Goal: Task Accomplishment & Management: Manage account settings

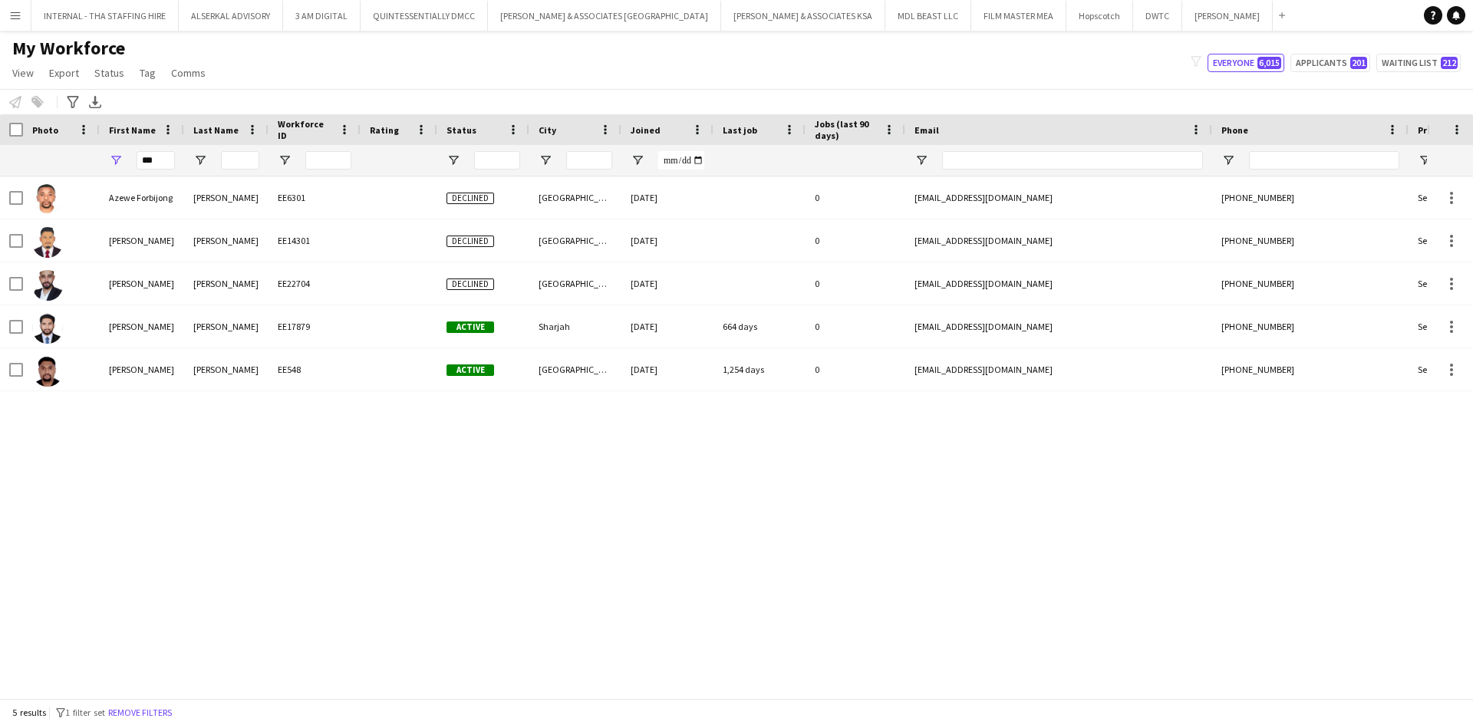
click at [12, 16] on app-icon "Menu" at bounding box center [15, 15] width 12 height 12
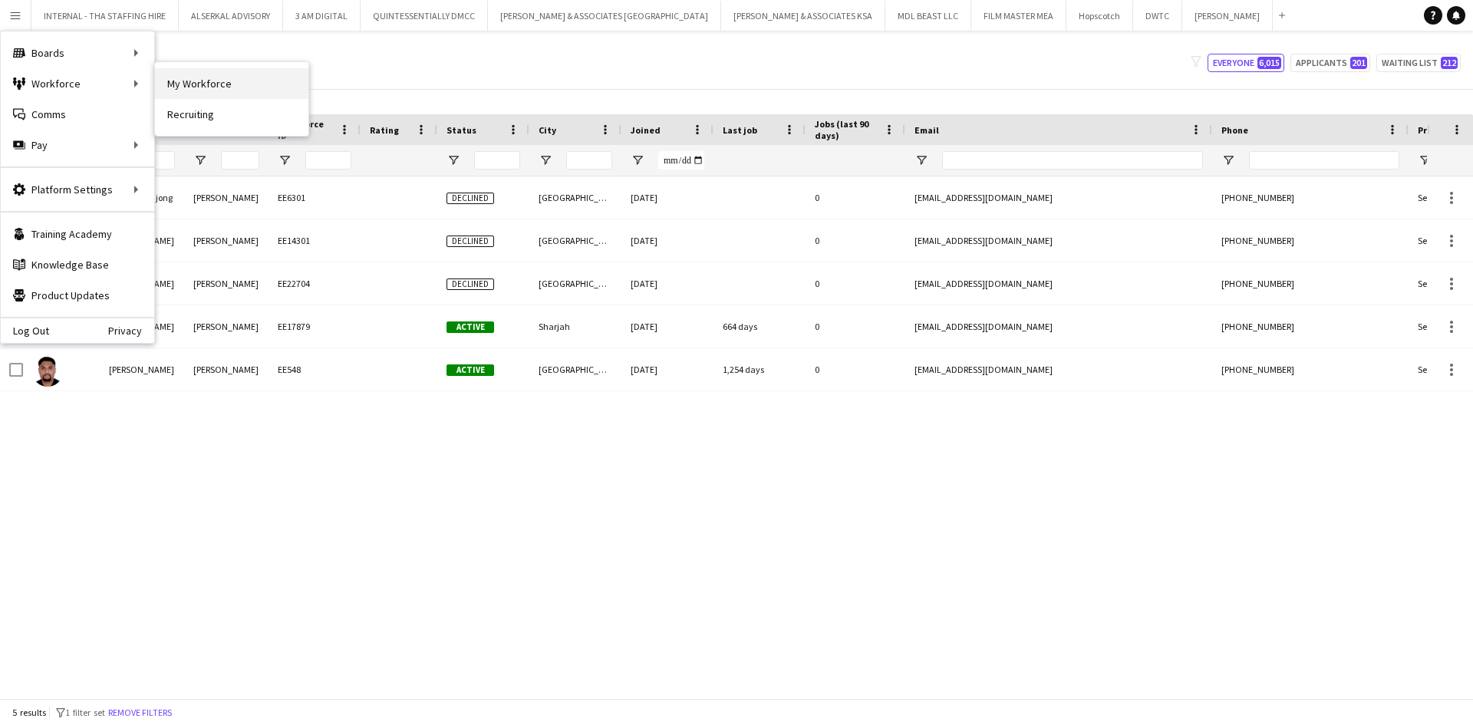
click at [197, 93] on link "My Workforce" at bounding box center [231, 83] width 153 height 31
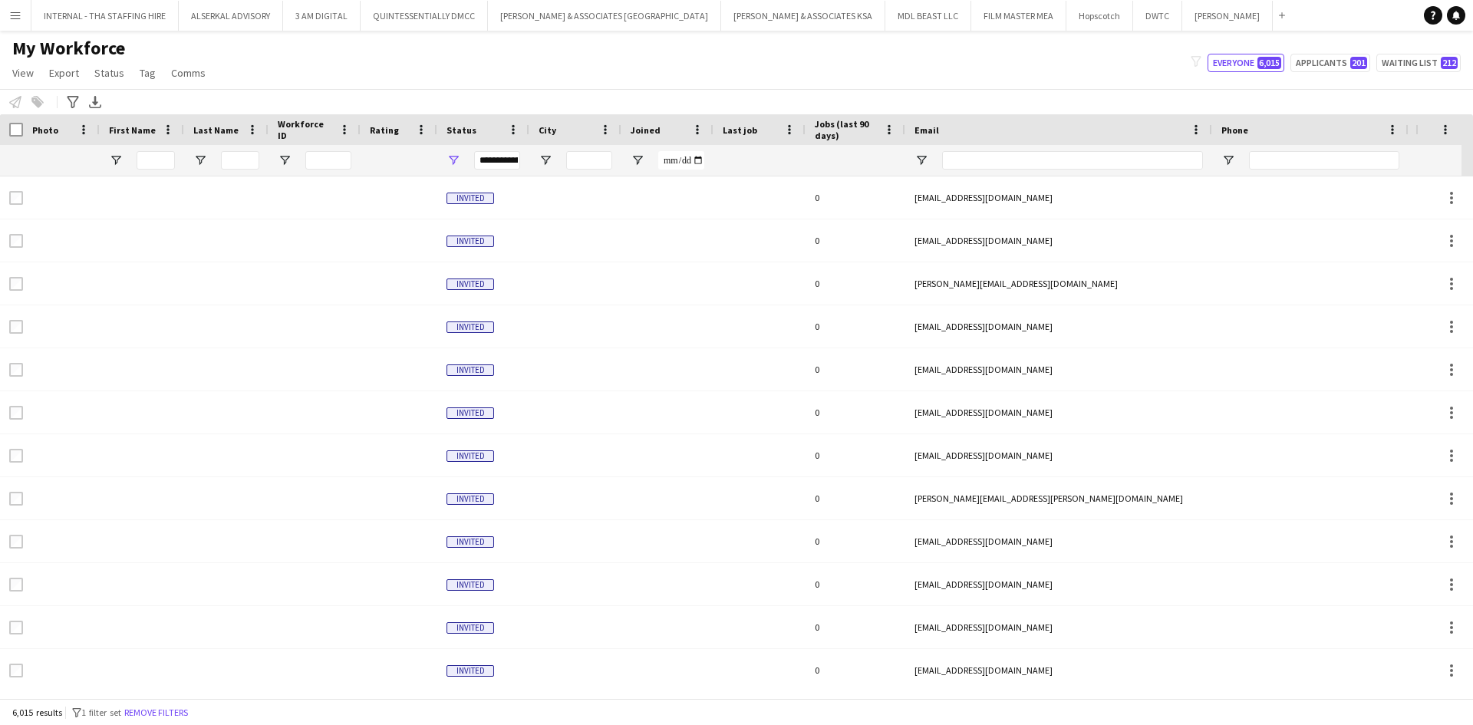
type input "***"
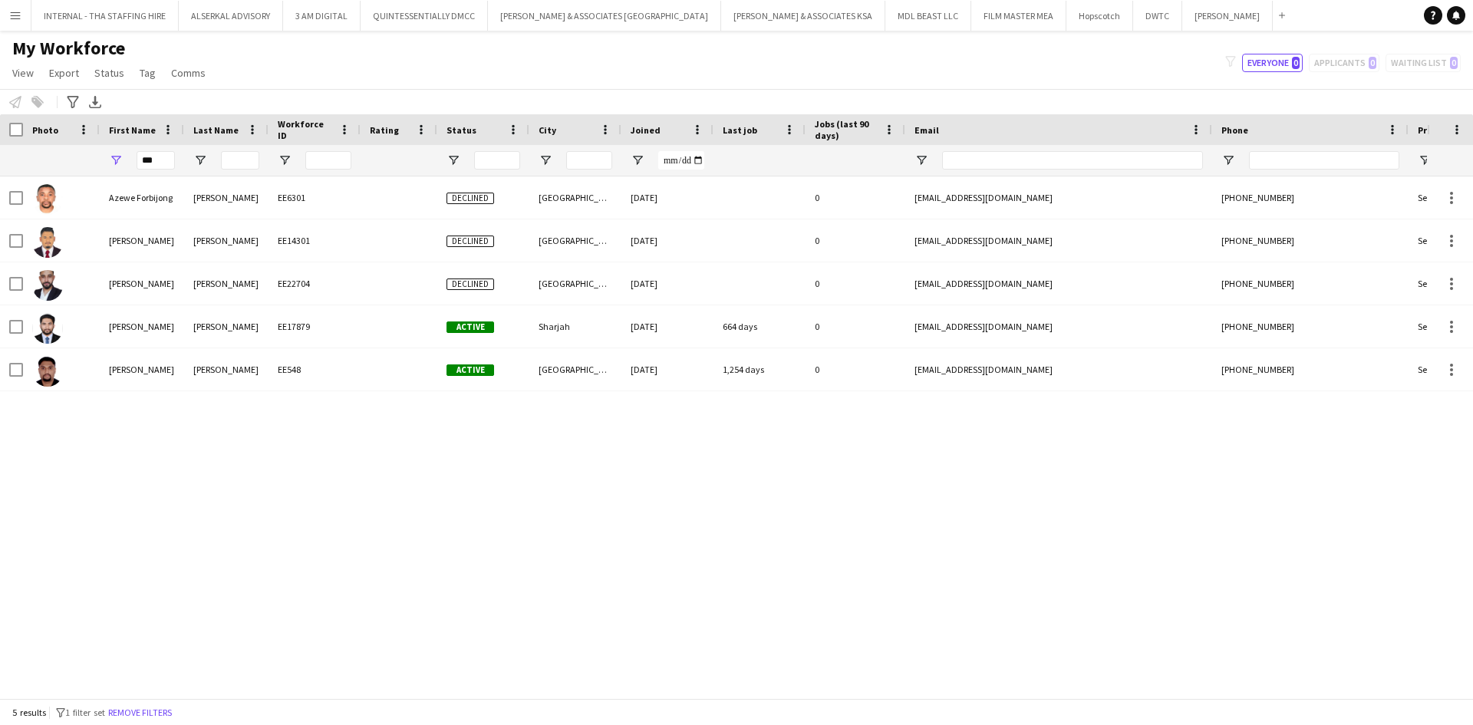
click at [13, 18] on app-icon "Menu" at bounding box center [15, 15] width 12 height 12
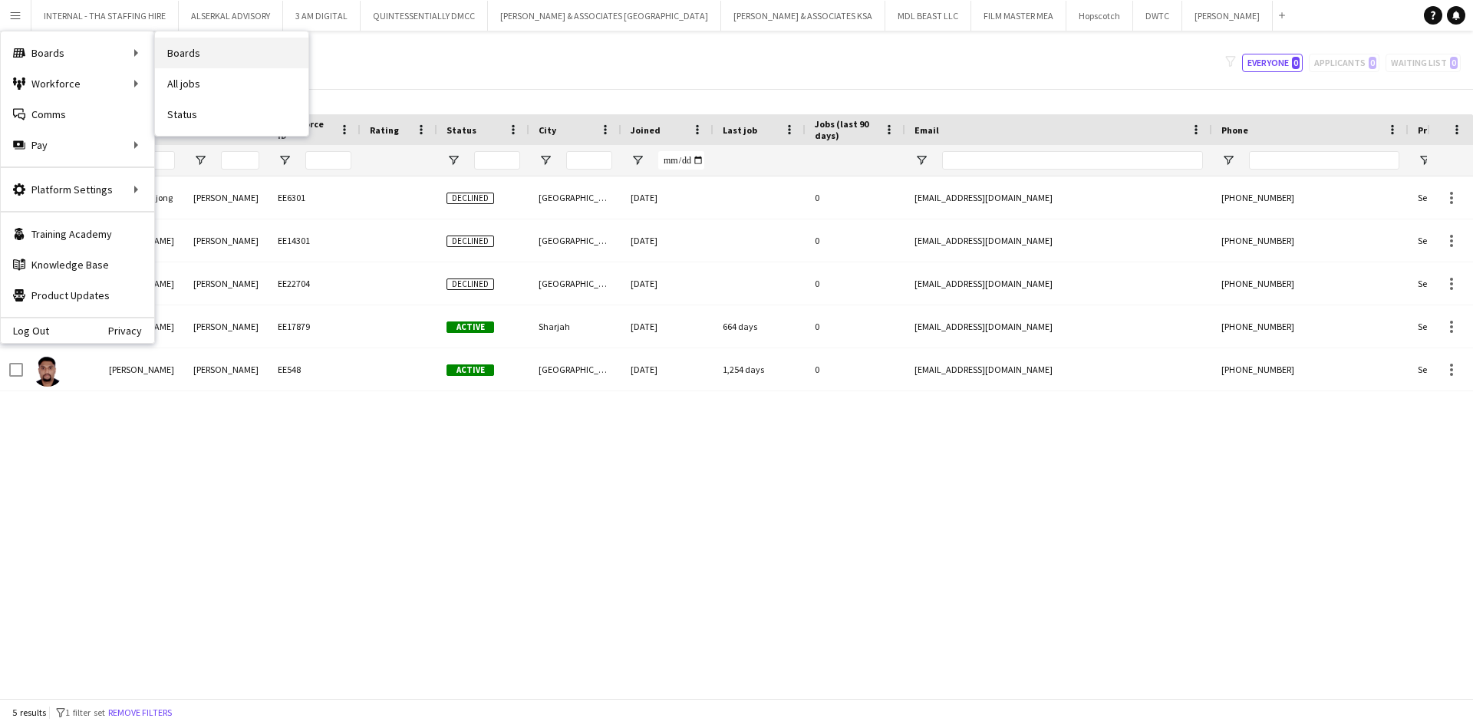
click at [222, 53] on link "Boards" at bounding box center [231, 53] width 153 height 31
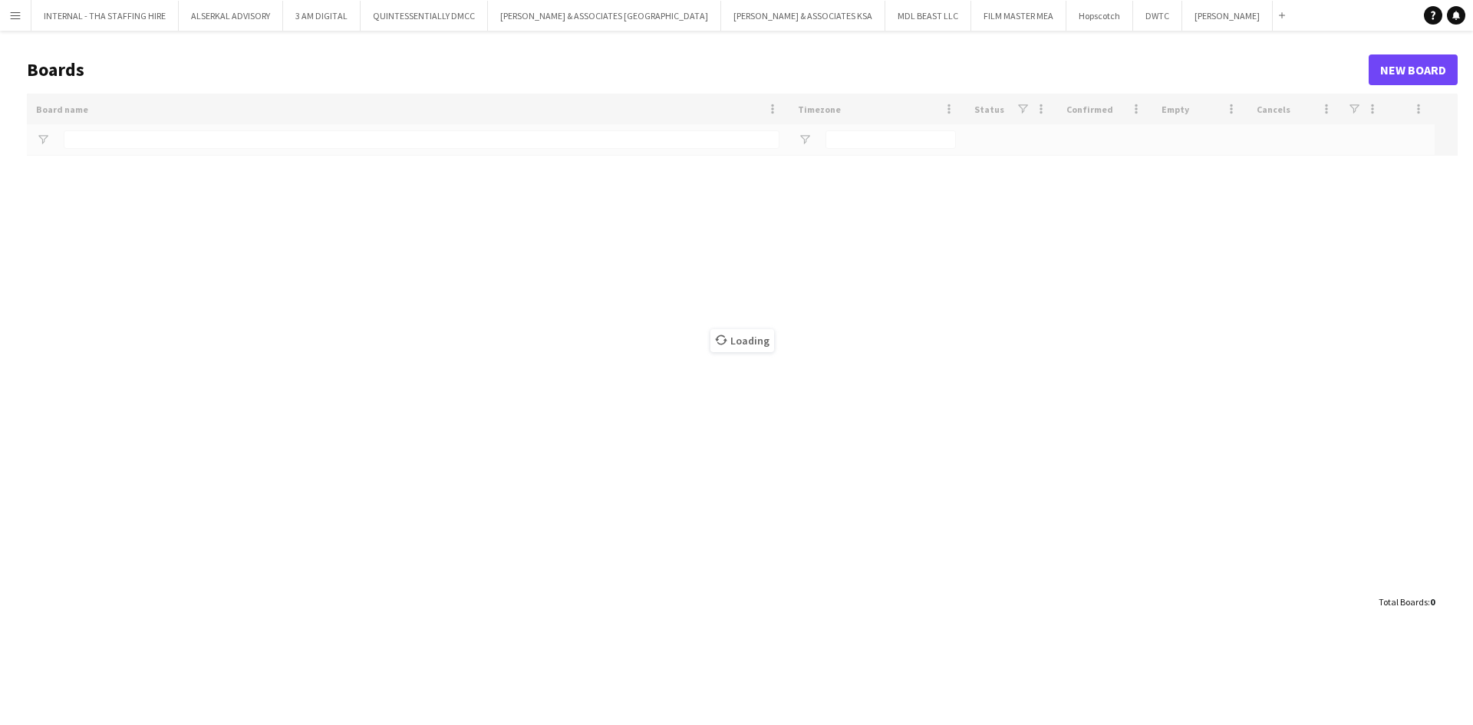
type input "****"
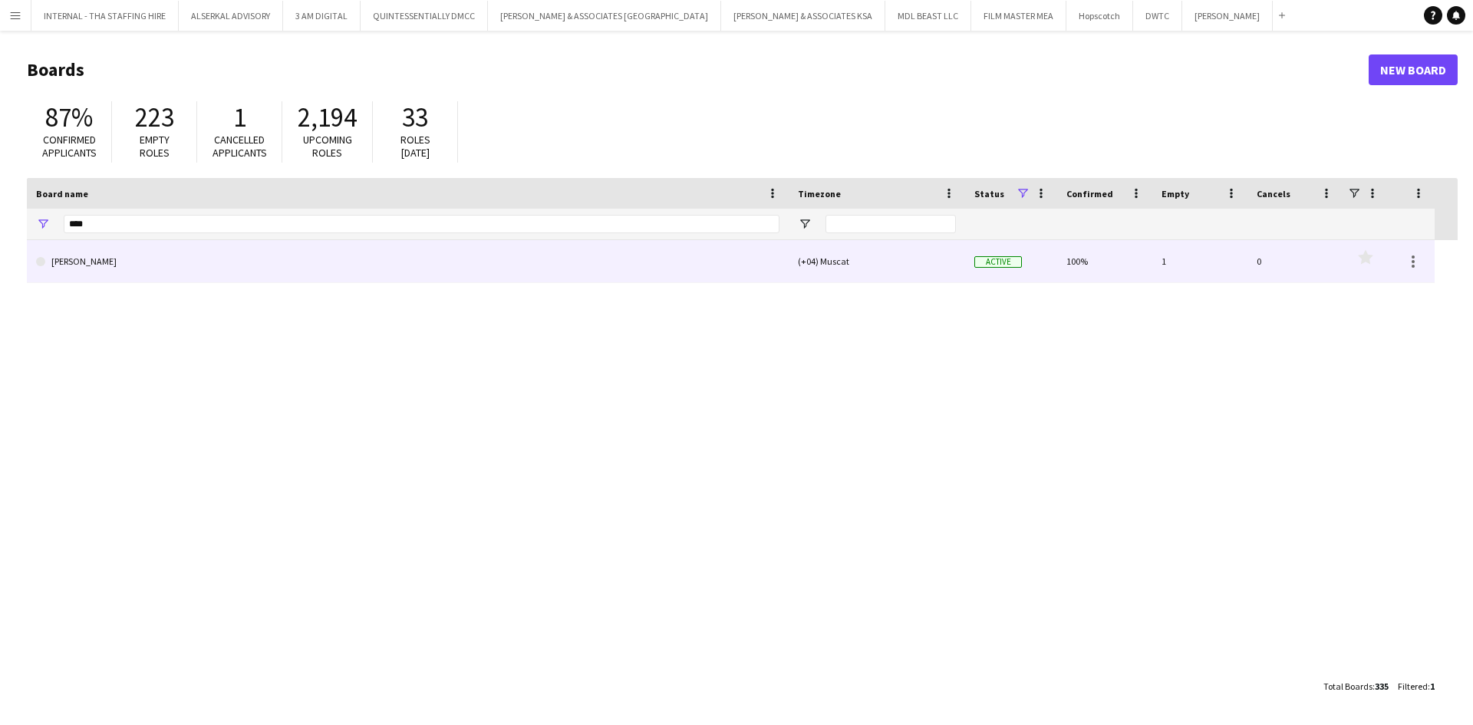
click at [106, 268] on link "[PERSON_NAME]" at bounding box center [407, 261] width 743 height 43
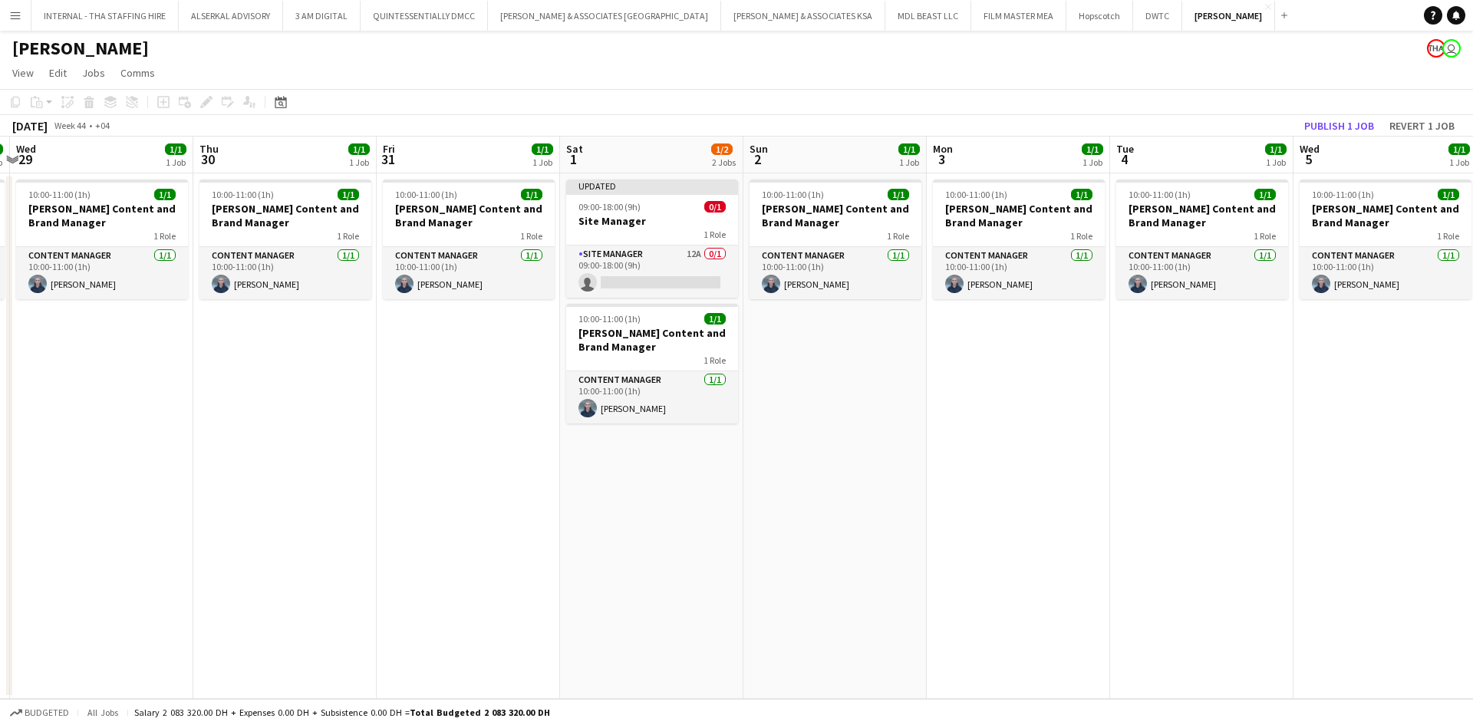
scroll to position [0, 573]
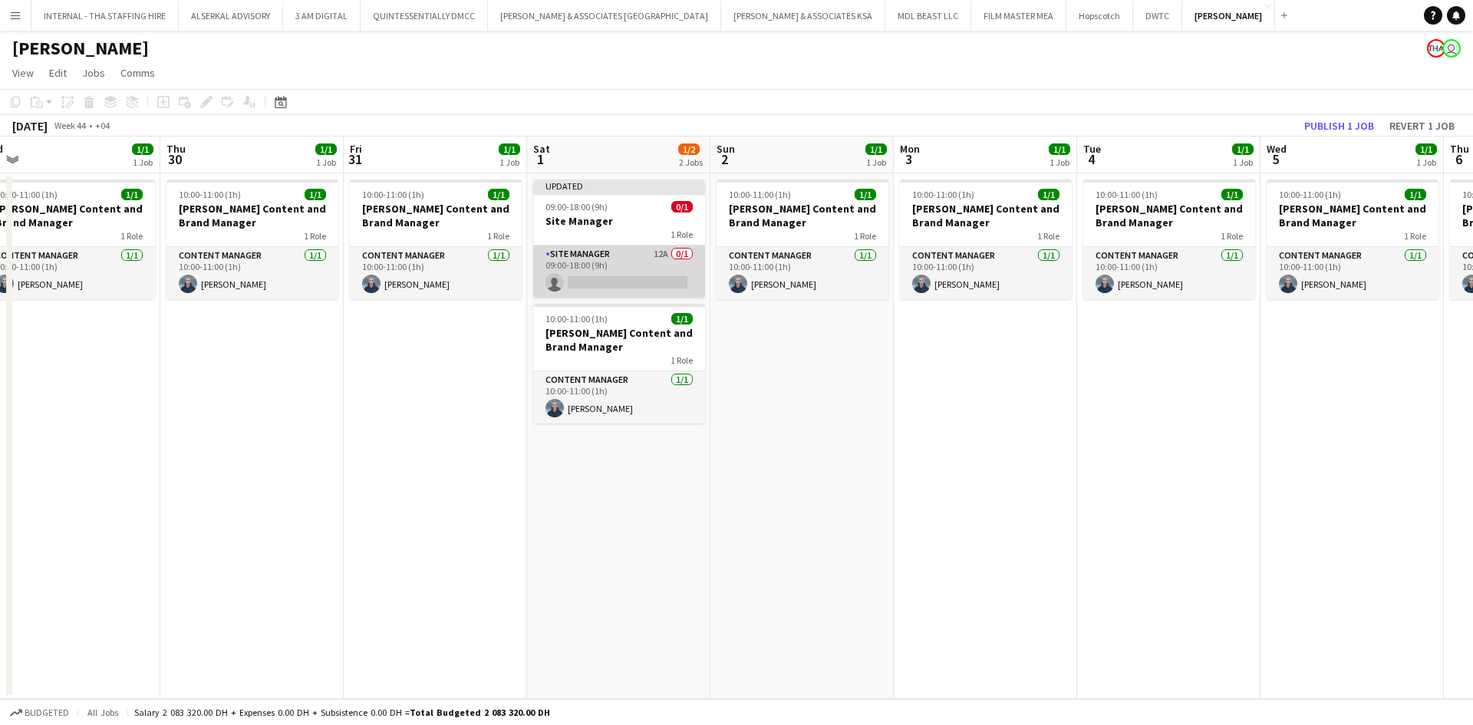
click at [655, 250] on app-card-role "Site Manager 12A 0/1 09:00-18:00 (9h) single-neutral-actions" at bounding box center [619, 271] width 172 height 52
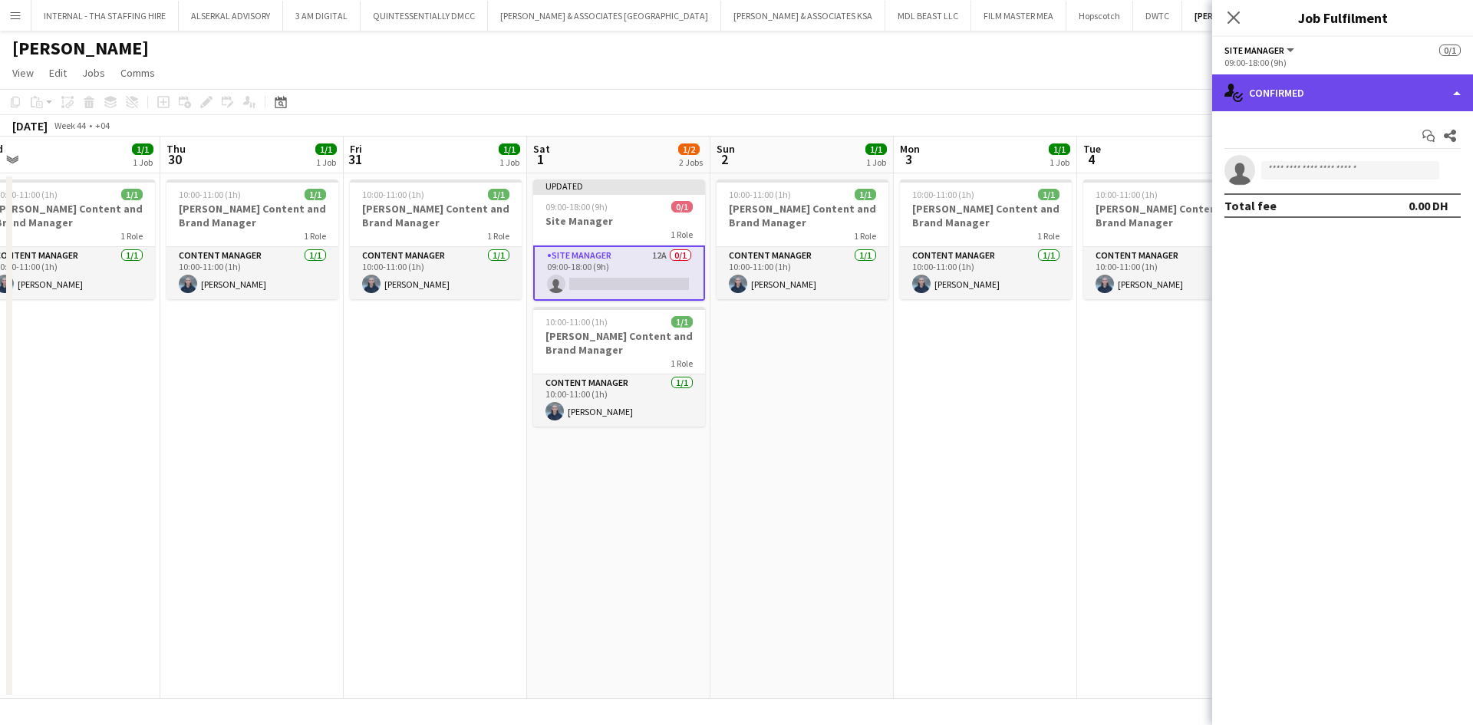
click at [1462, 92] on div "single-neutral-actions-check-2 Confirmed" at bounding box center [1342, 92] width 261 height 37
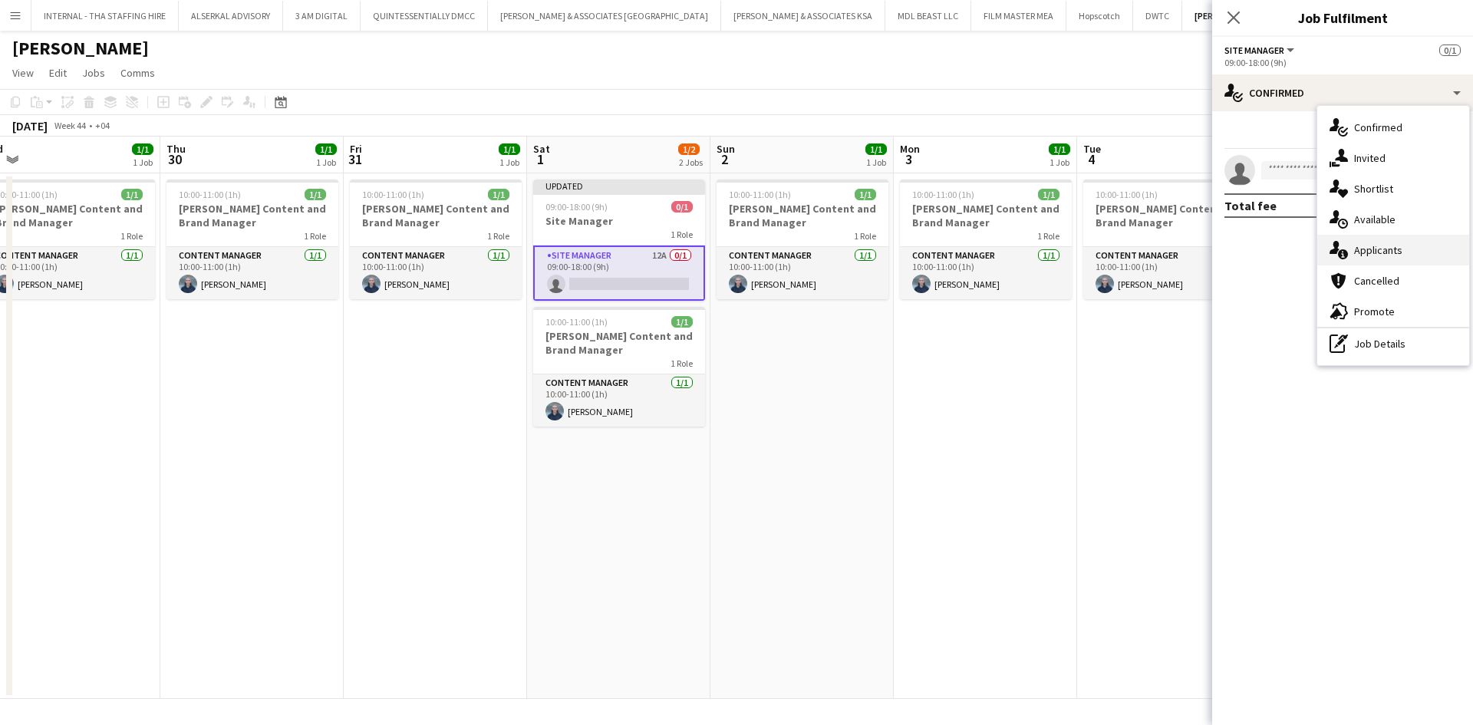
click at [1384, 246] on span "Applicants" at bounding box center [1378, 250] width 48 height 14
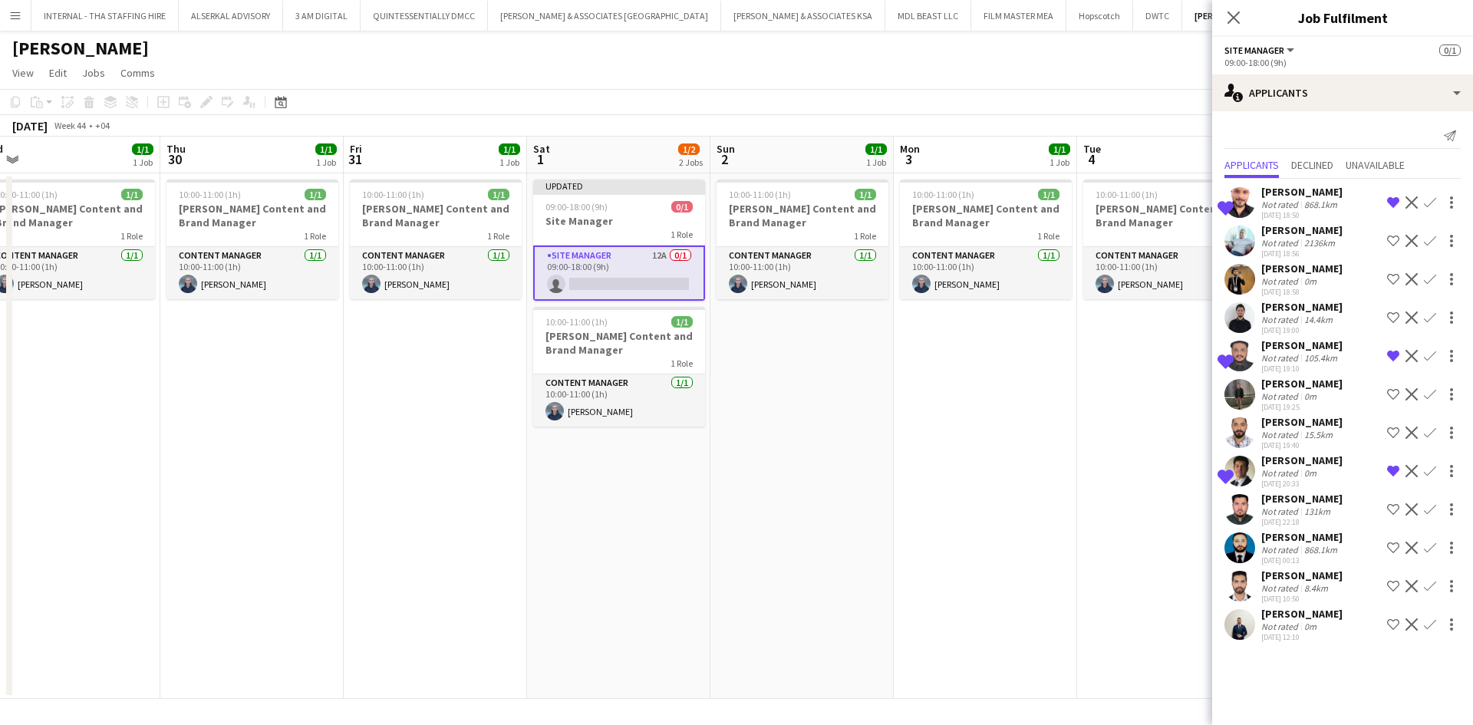
click at [1306, 211] on div "[DATE] 18:50" at bounding box center [1301, 215] width 81 height 10
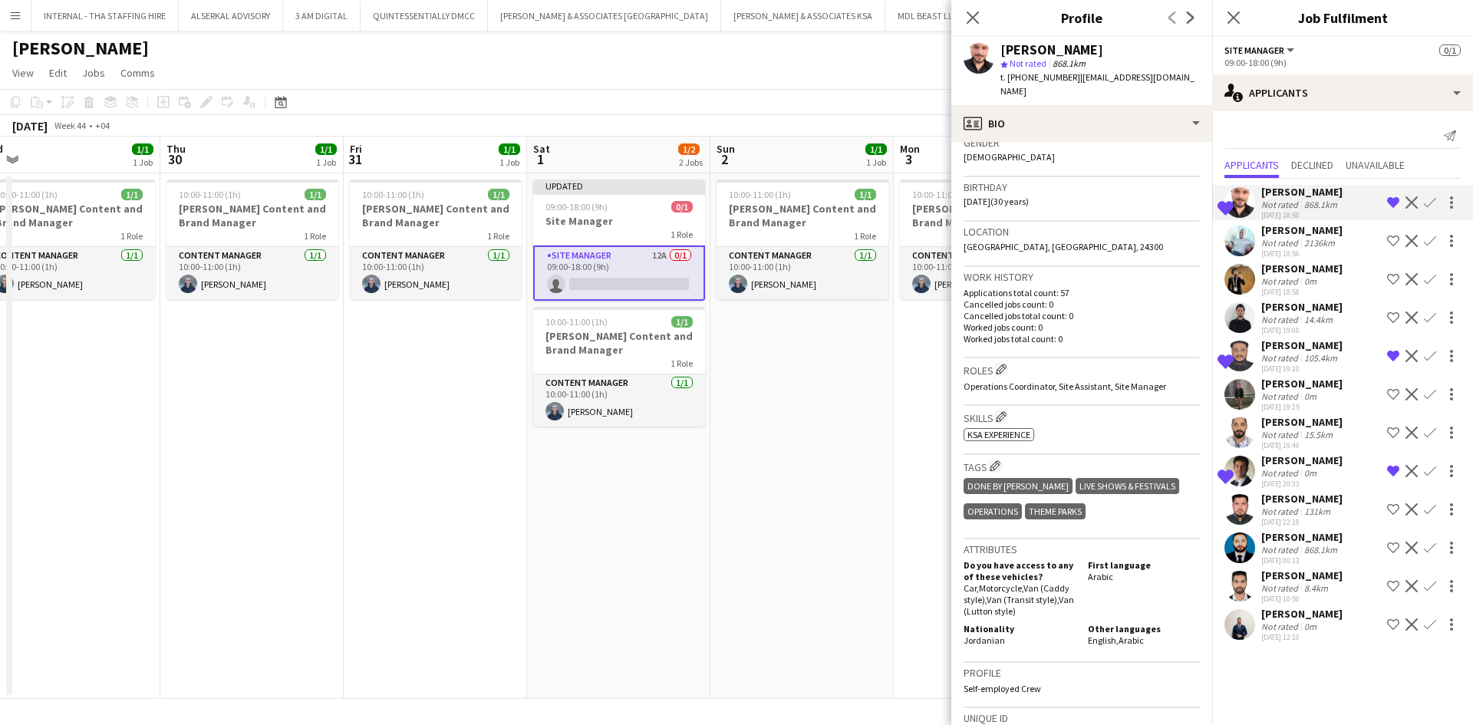
scroll to position [0, 0]
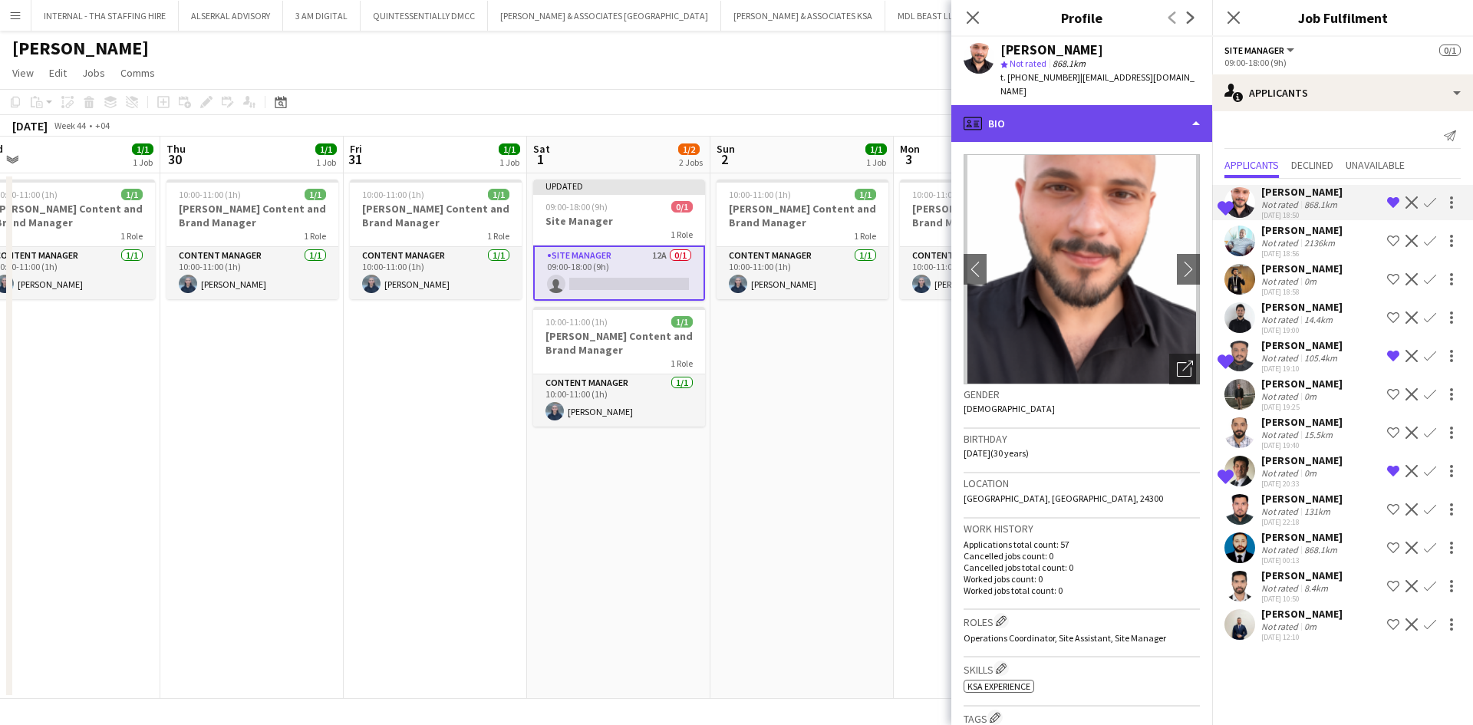
click at [1071, 106] on div "profile Bio" at bounding box center [1081, 123] width 261 height 37
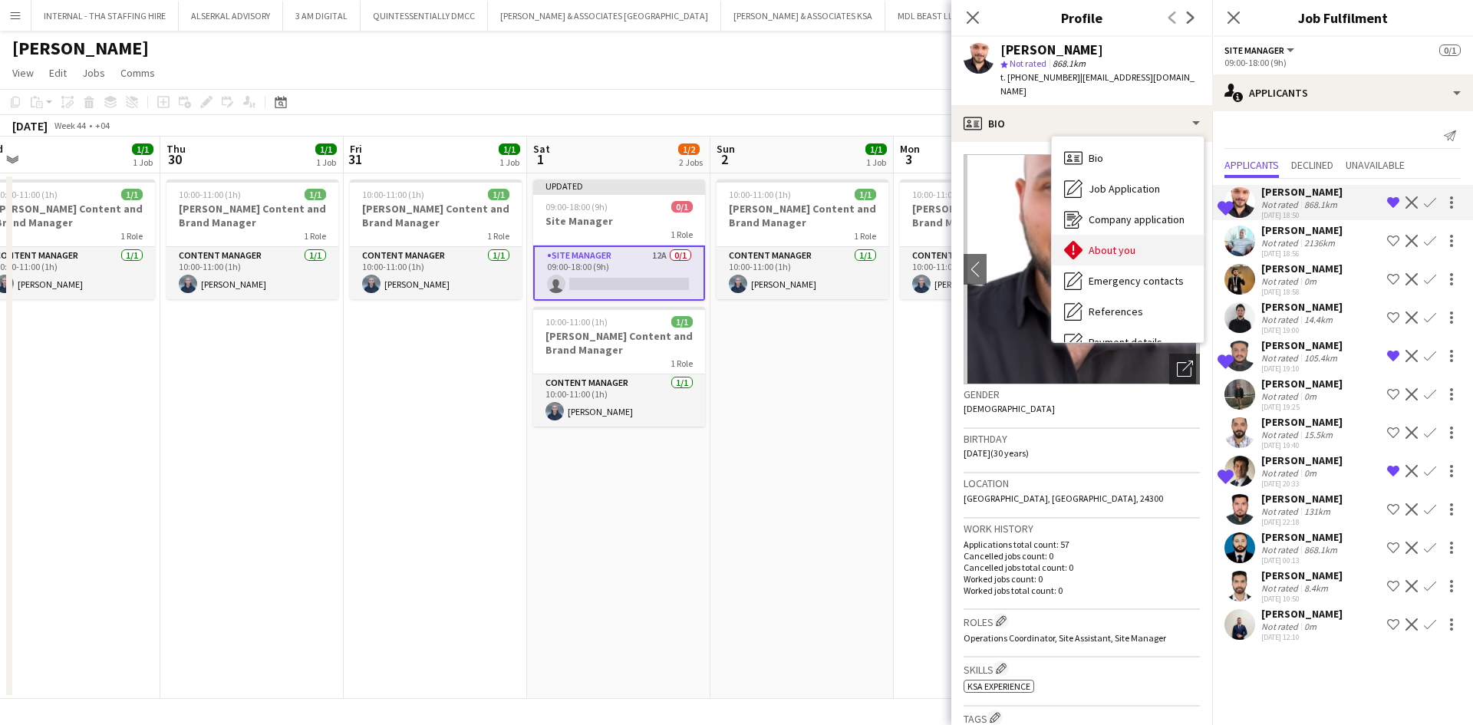
click at [1107, 243] on span "About you" at bounding box center [1112, 250] width 47 height 14
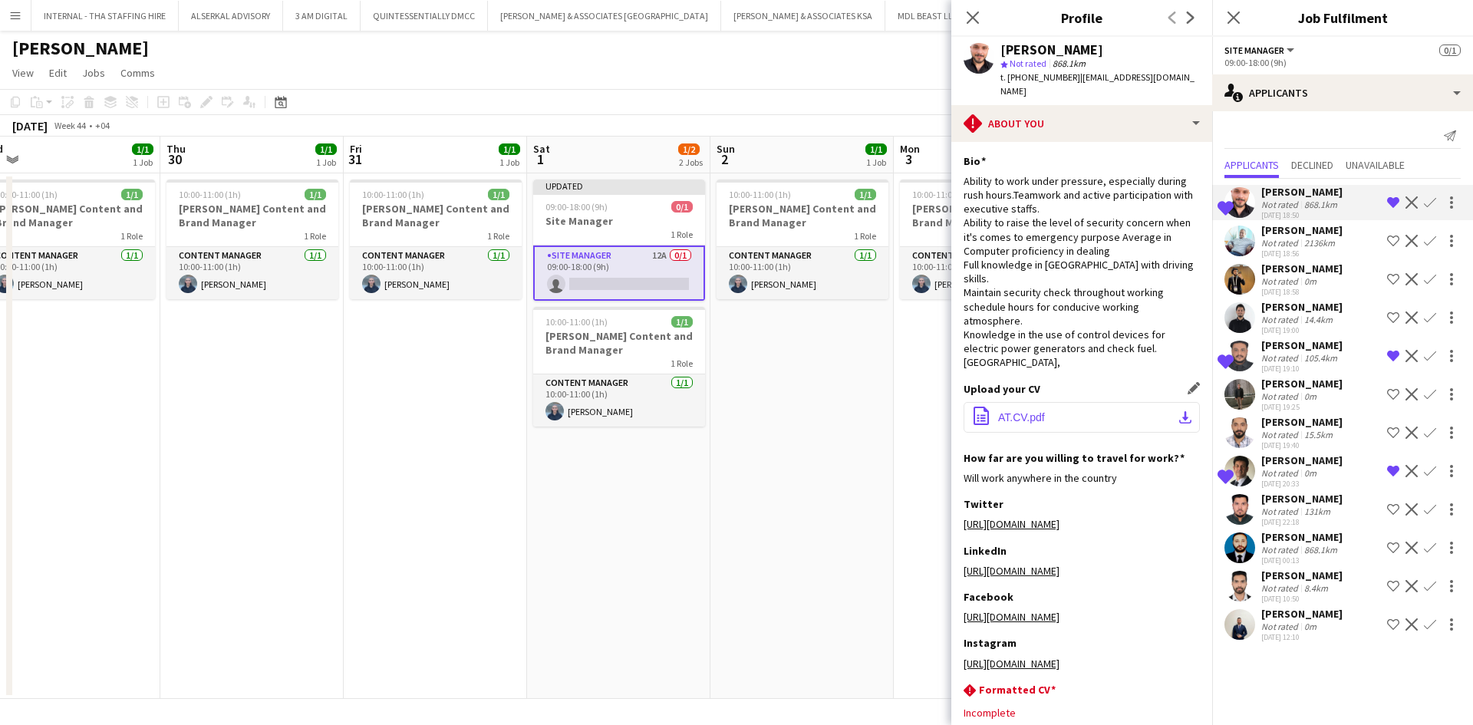
click at [1034, 411] on span "AT.CV.pdf" at bounding box center [1021, 417] width 47 height 12
click at [1286, 708] on mat-expansion-panel "users2 Applicants Send notification Applicants Declined Unavailable Shortlisted…" at bounding box center [1342, 418] width 261 height 614
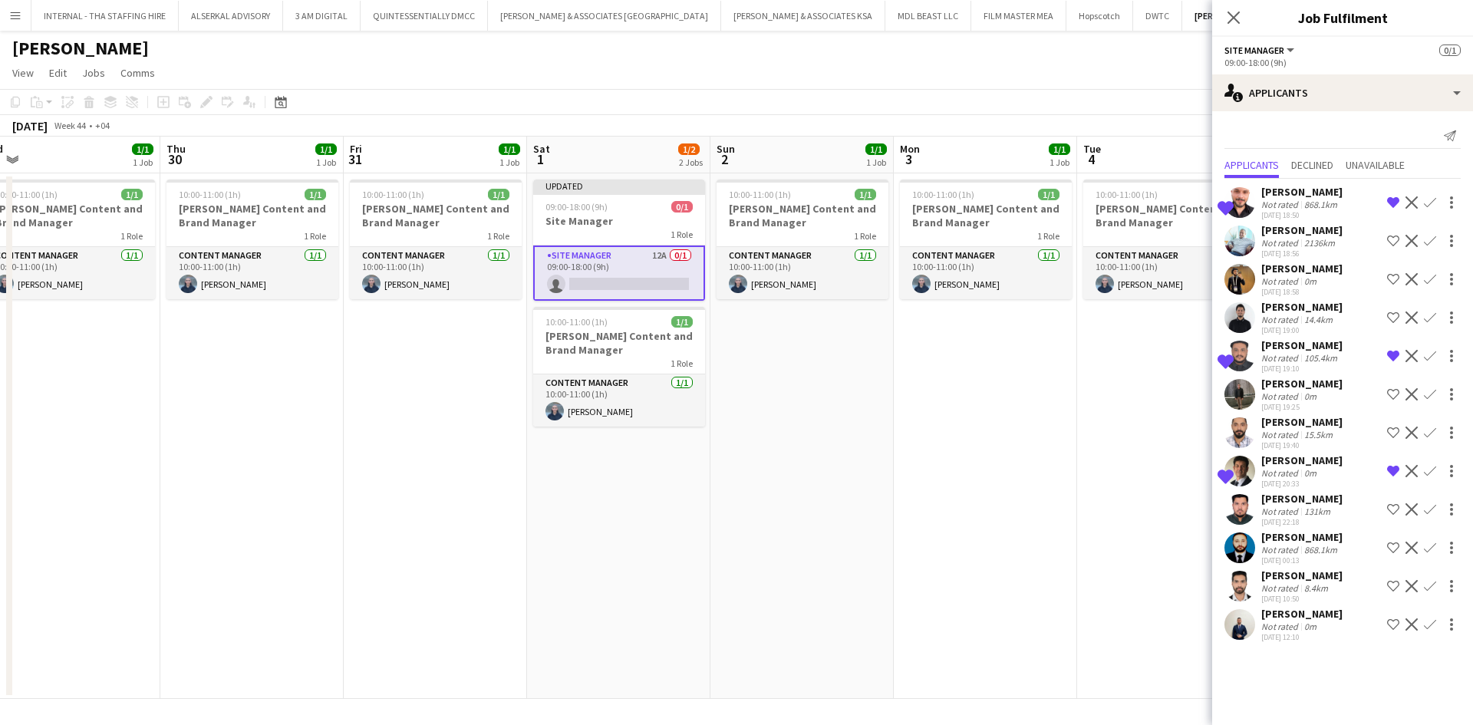
click at [1308, 196] on div "[PERSON_NAME]" at bounding box center [1301, 192] width 81 height 14
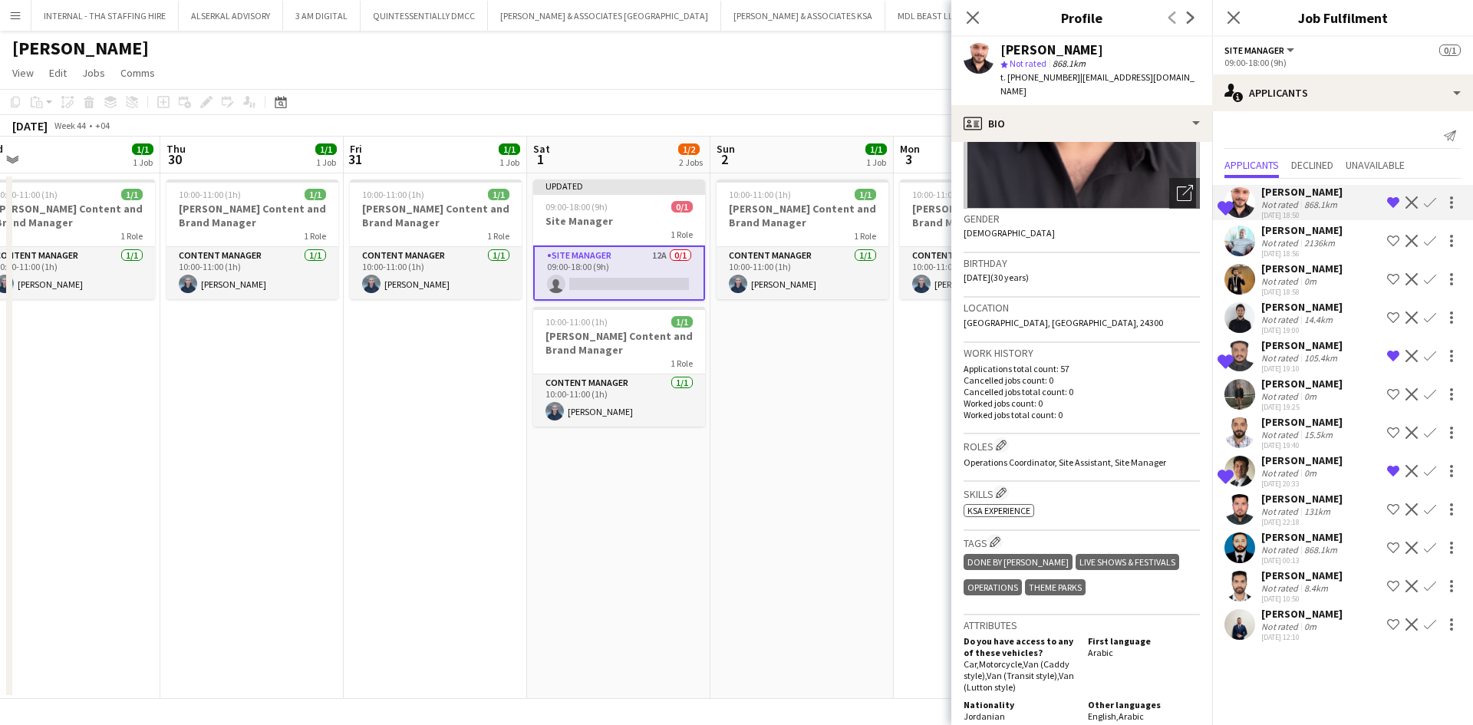
scroll to position [175, 0]
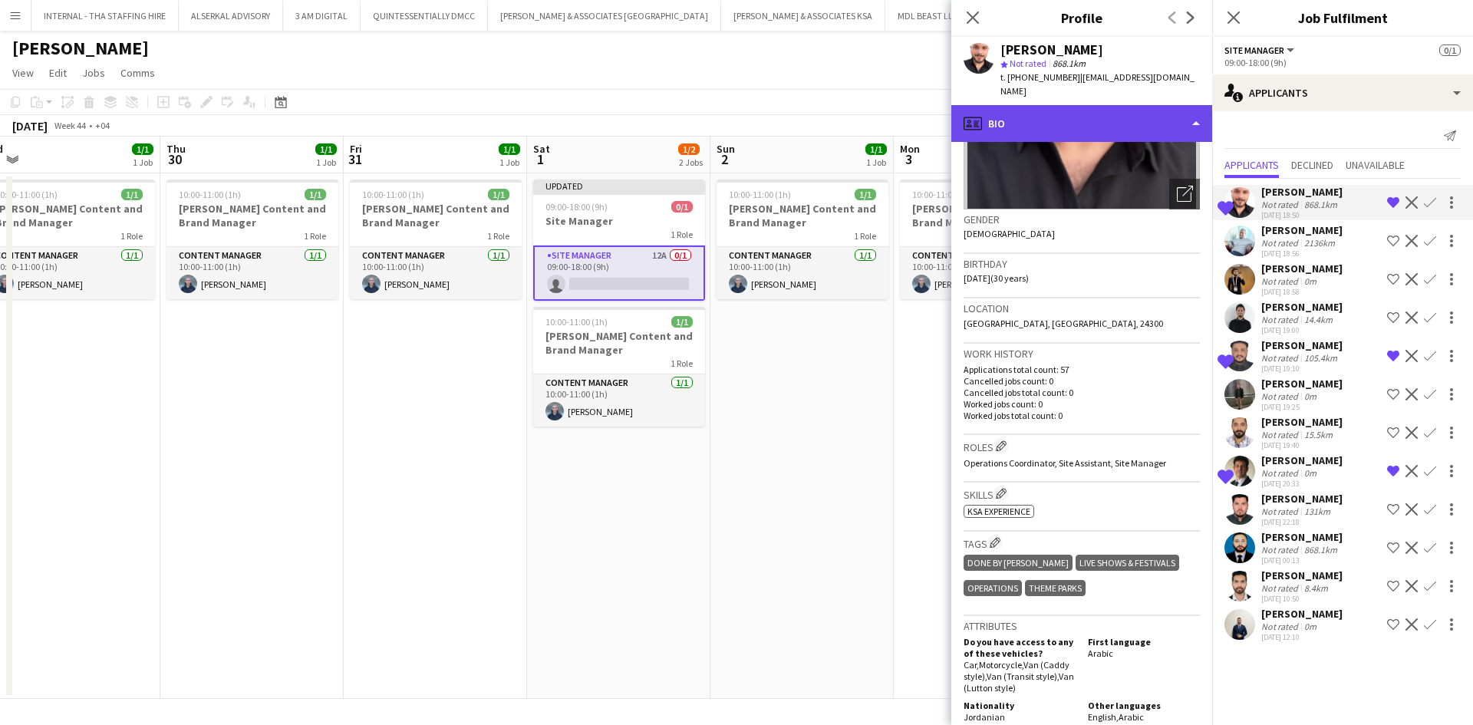
click at [1076, 114] on div "profile Bio" at bounding box center [1081, 123] width 261 height 37
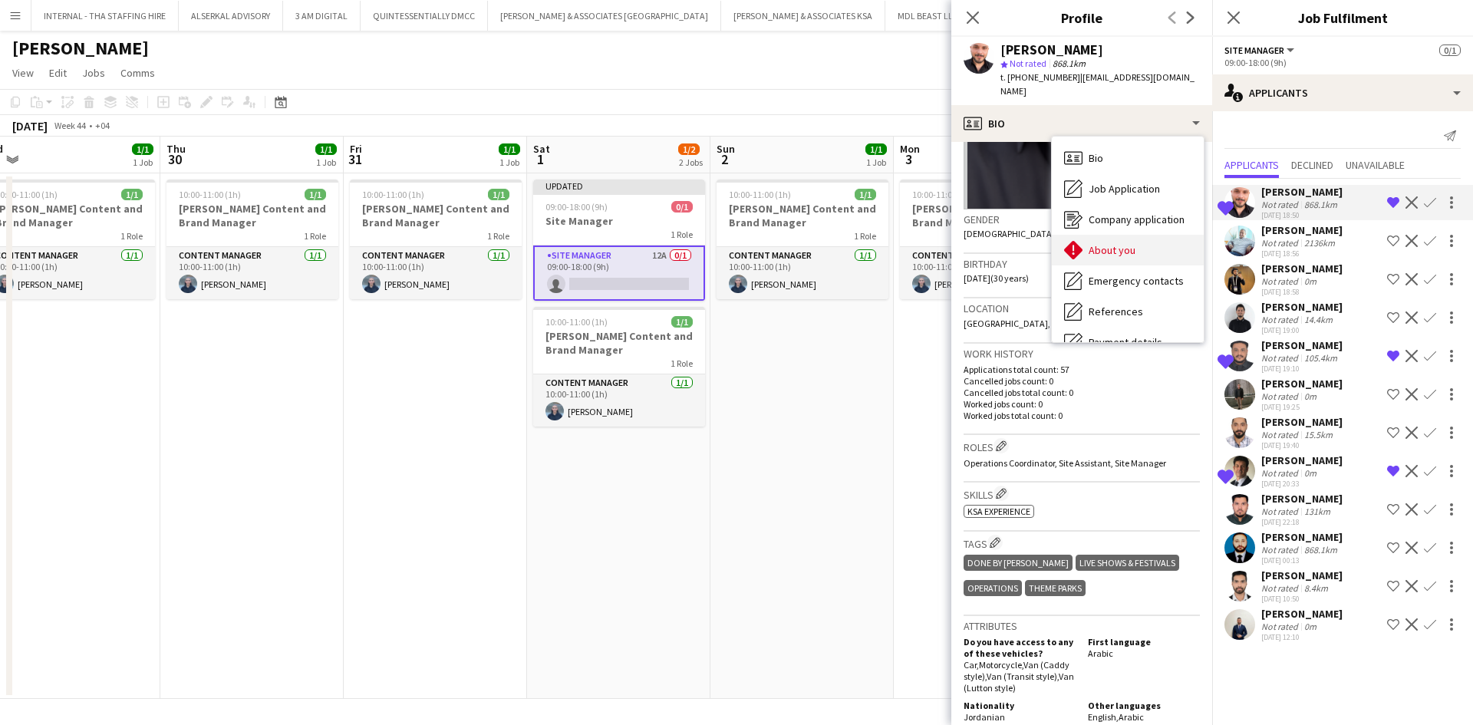
click at [1119, 243] on span "About you" at bounding box center [1112, 250] width 47 height 14
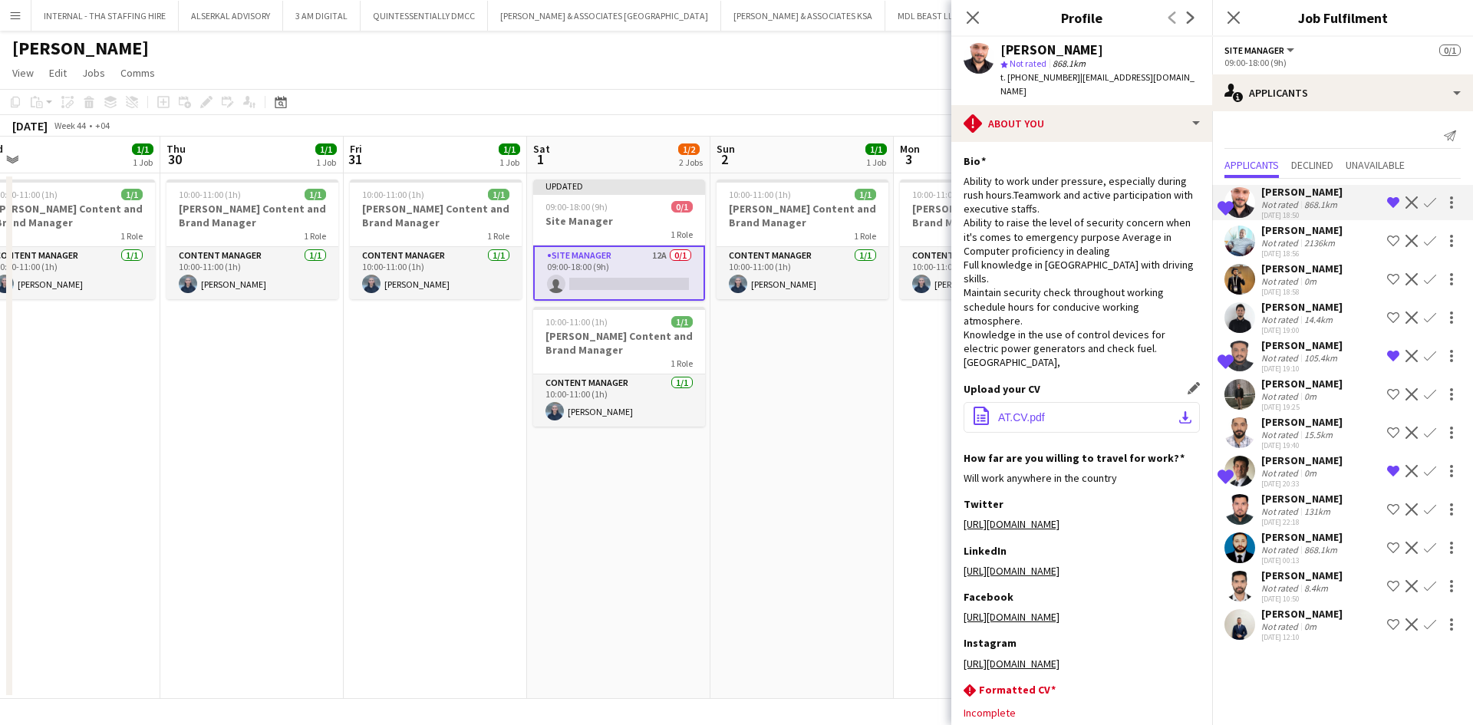
click at [1051, 402] on button "office-file-sheet AT.CV.pdf download-bottom" at bounding box center [1081, 417] width 236 height 31
click at [1412, 204] on app-icon "Decline" at bounding box center [1411, 202] width 12 height 12
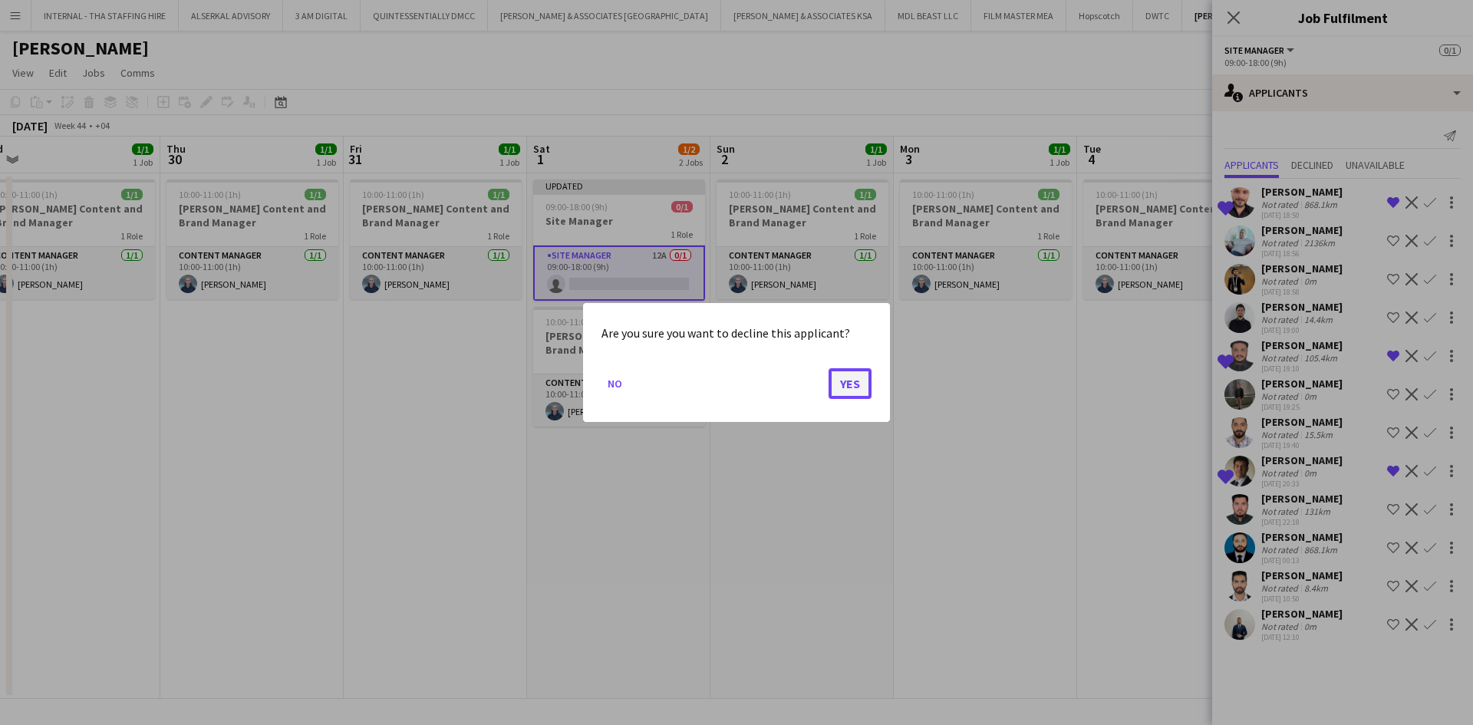
click at [847, 382] on button "Yes" at bounding box center [849, 383] width 43 height 31
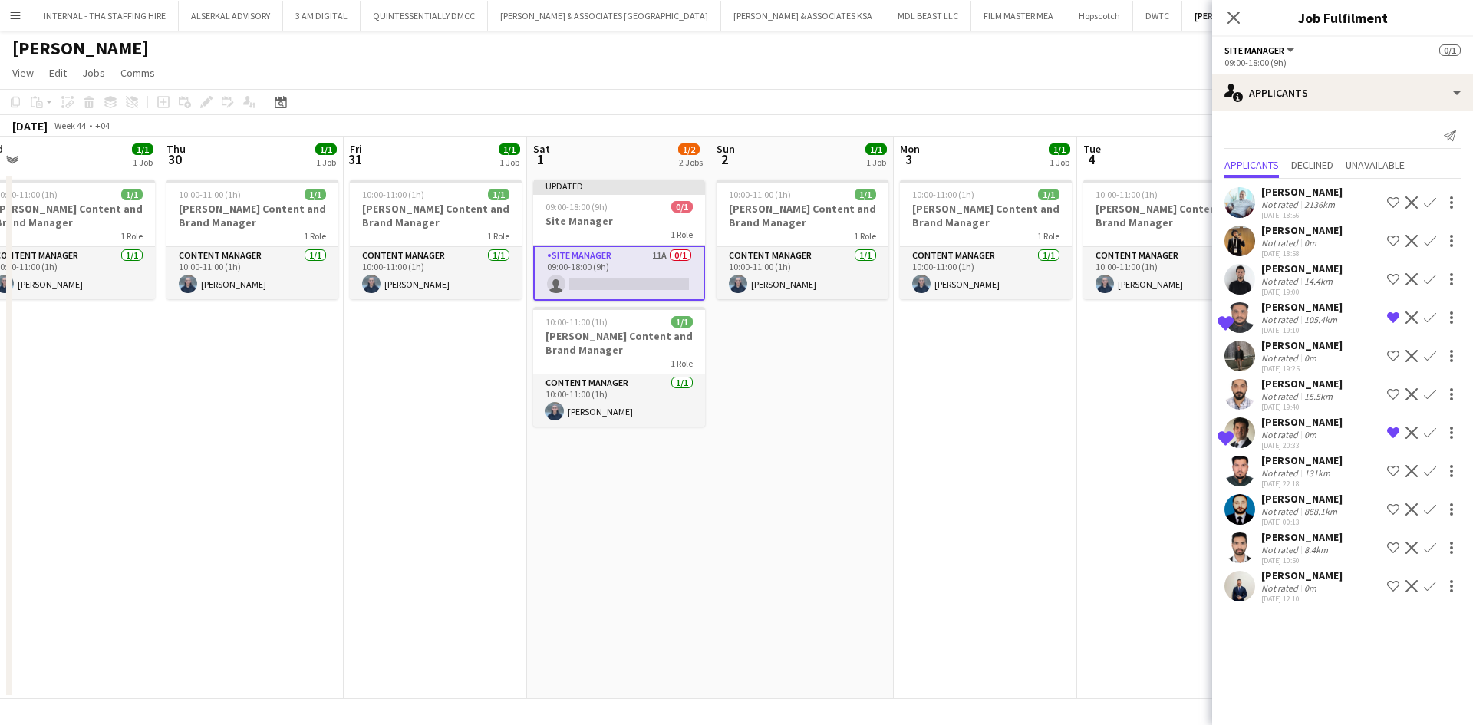
click at [1301, 208] on div "2136km" at bounding box center [1319, 205] width 37 height 12
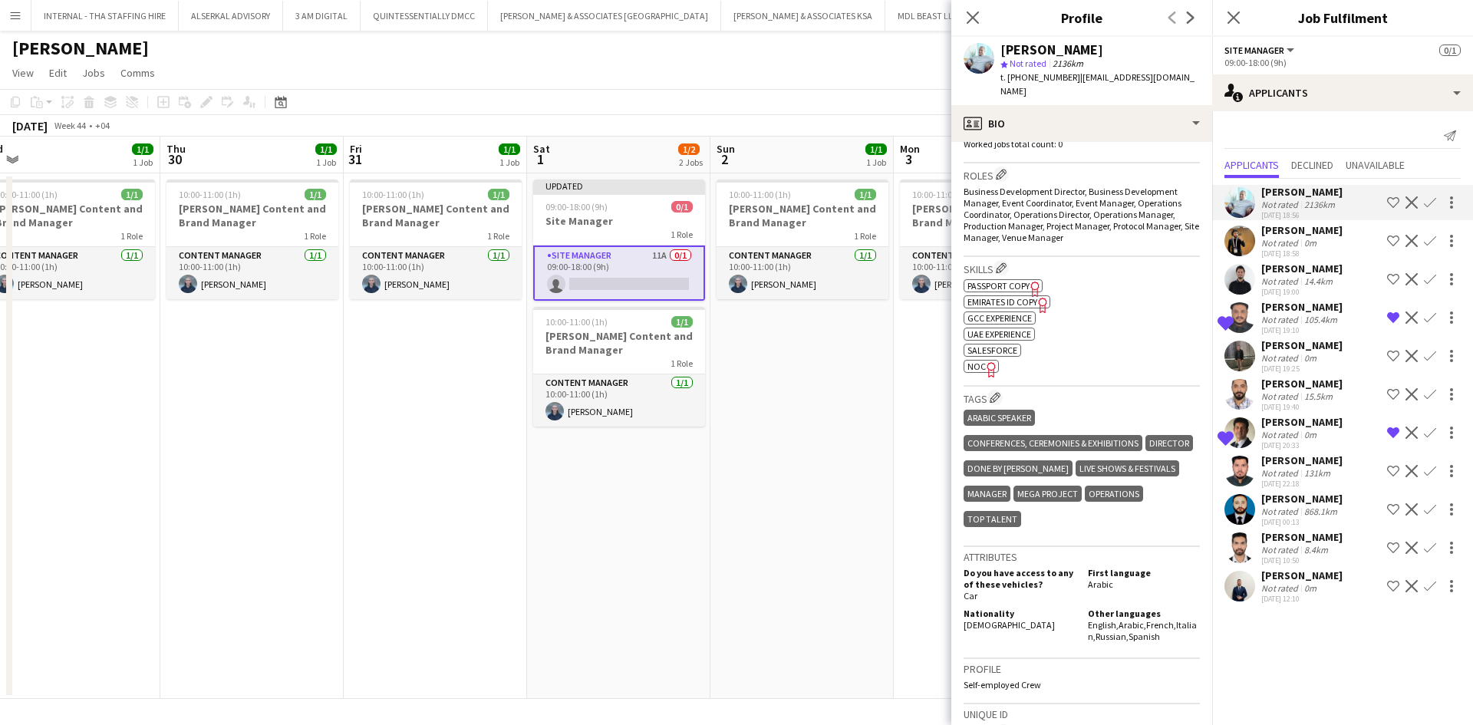
scroll to position [447, 0]
click at [1266, 287] on div "Not rated" at bounding box center [1281, 281] width 40 height 12
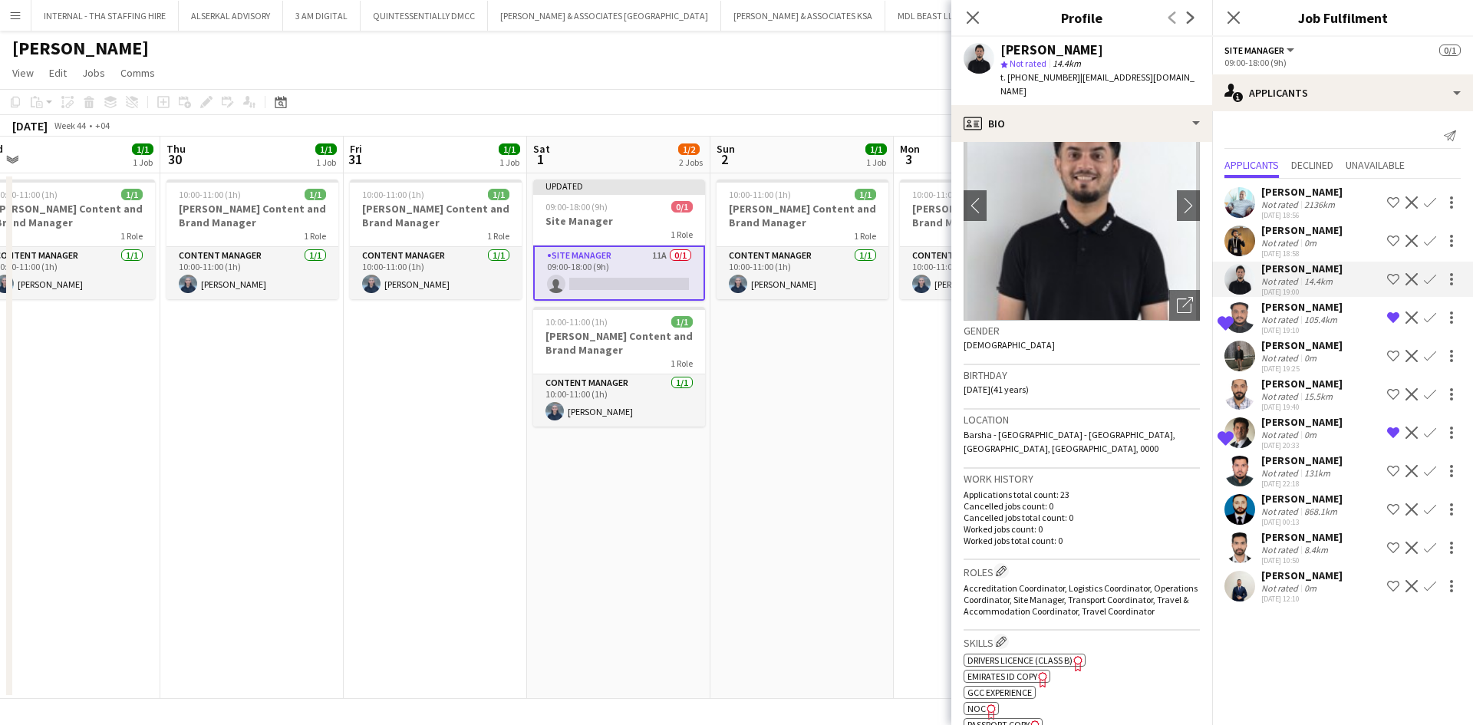
scroll to position [0, 0]
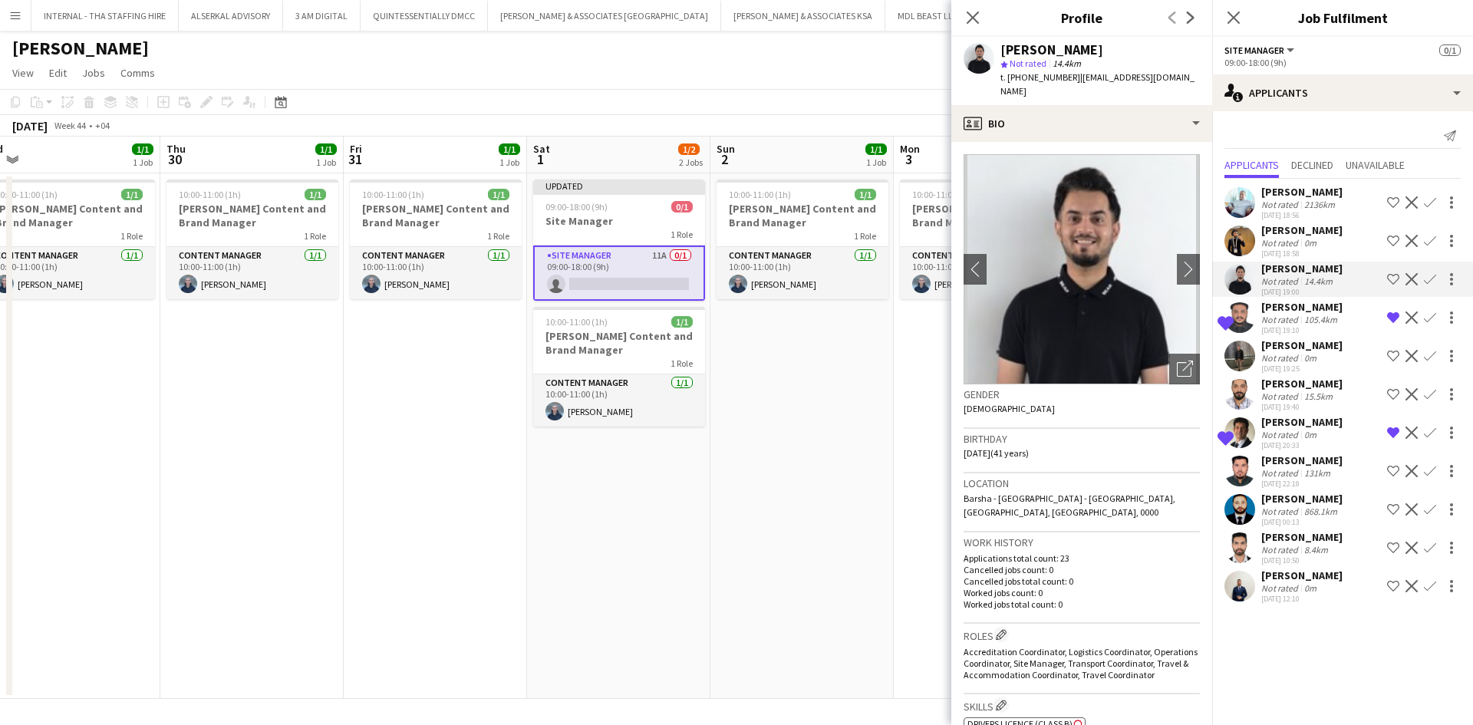
click at [1296, 429] on div "[PERSON_NAME]" at bounding box center [1301, 422] width 81 height 14
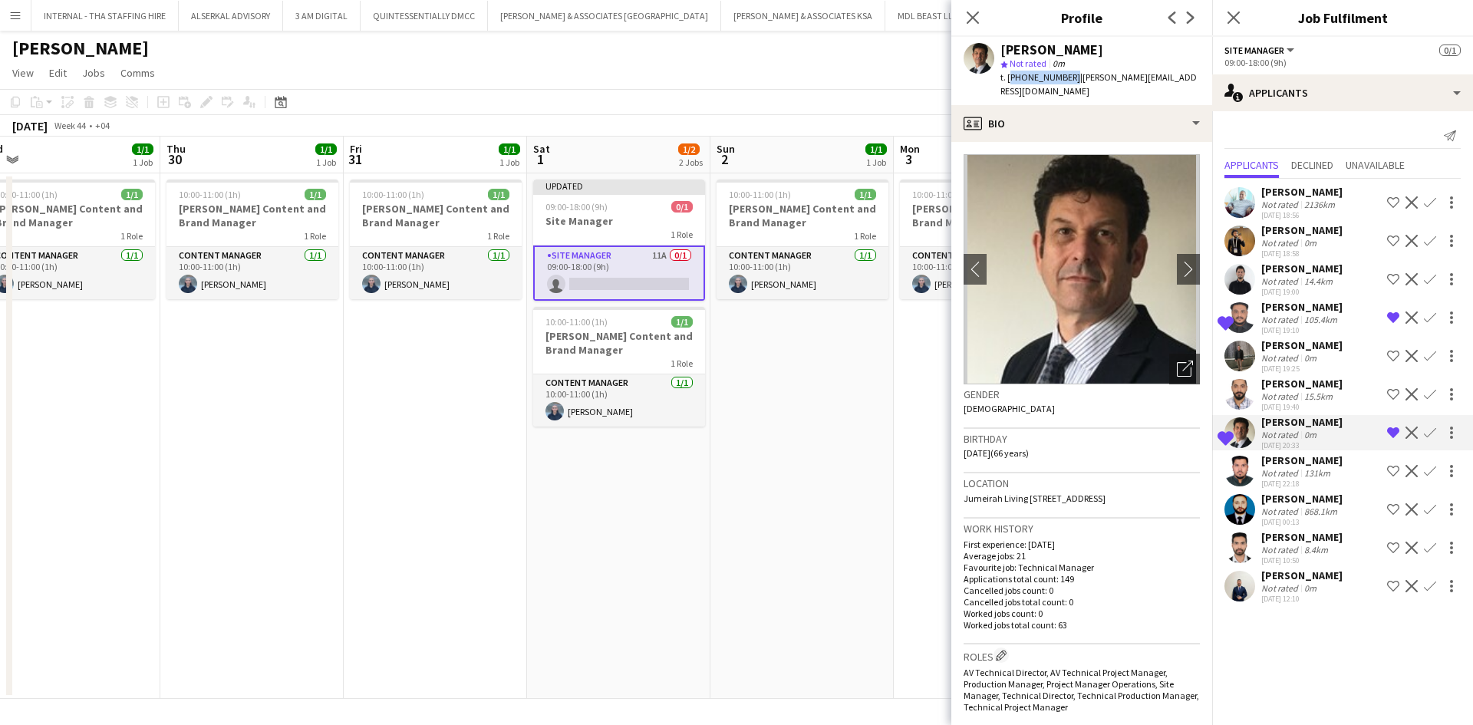
drag, startPoint x: 1067, startPoint y: 77, endPoint x: 1007, endPoint y: 78, distance: 59.9
click at [1007, 78] on span "t. [PHONE_NUMBER]" at bounding box center [1040, 77] width 80 height 12
copy span "[PHONE_NUMBER]"
click at [1296, 325] on div "Not rated" at bounding box center [1281, 320] width 40 height 12
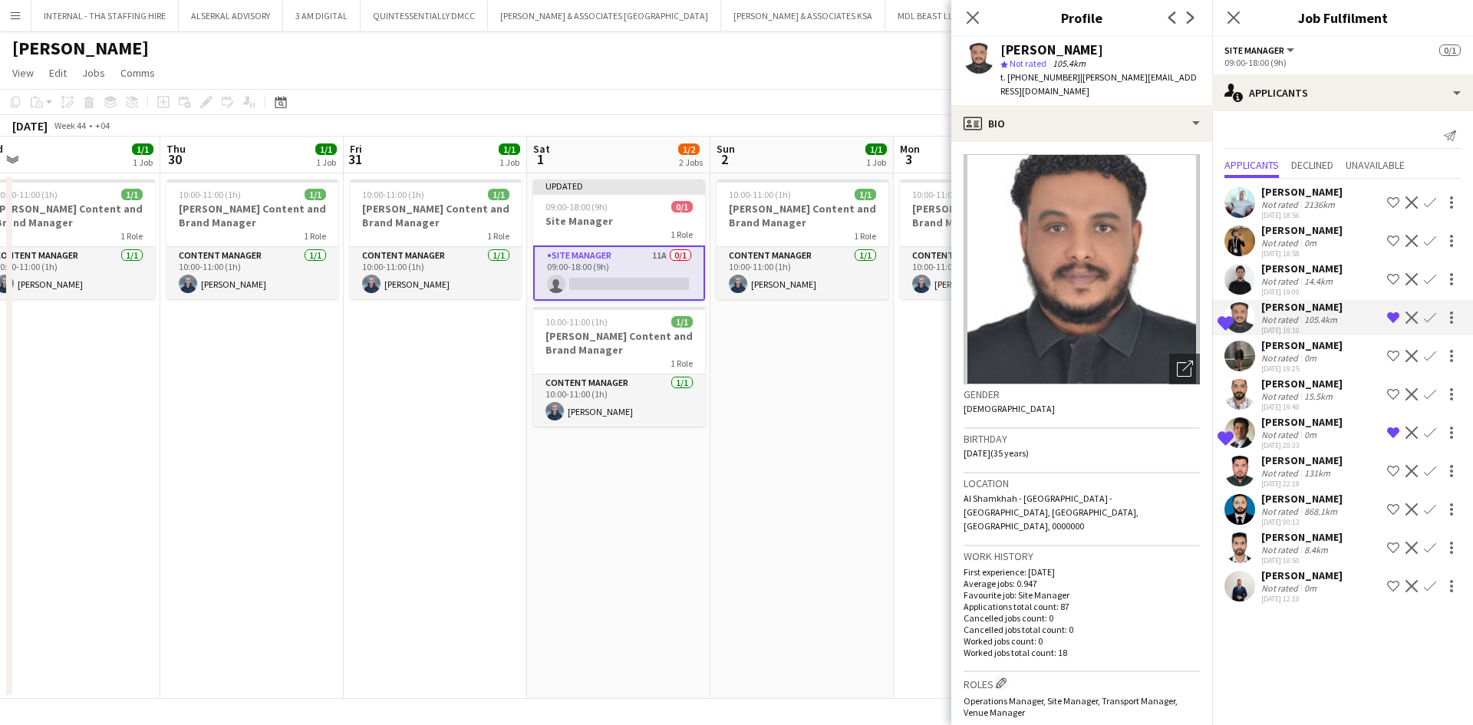
click at [1313, 594] on div "0m" at bounding box center [1310, 588] width 18 height 12
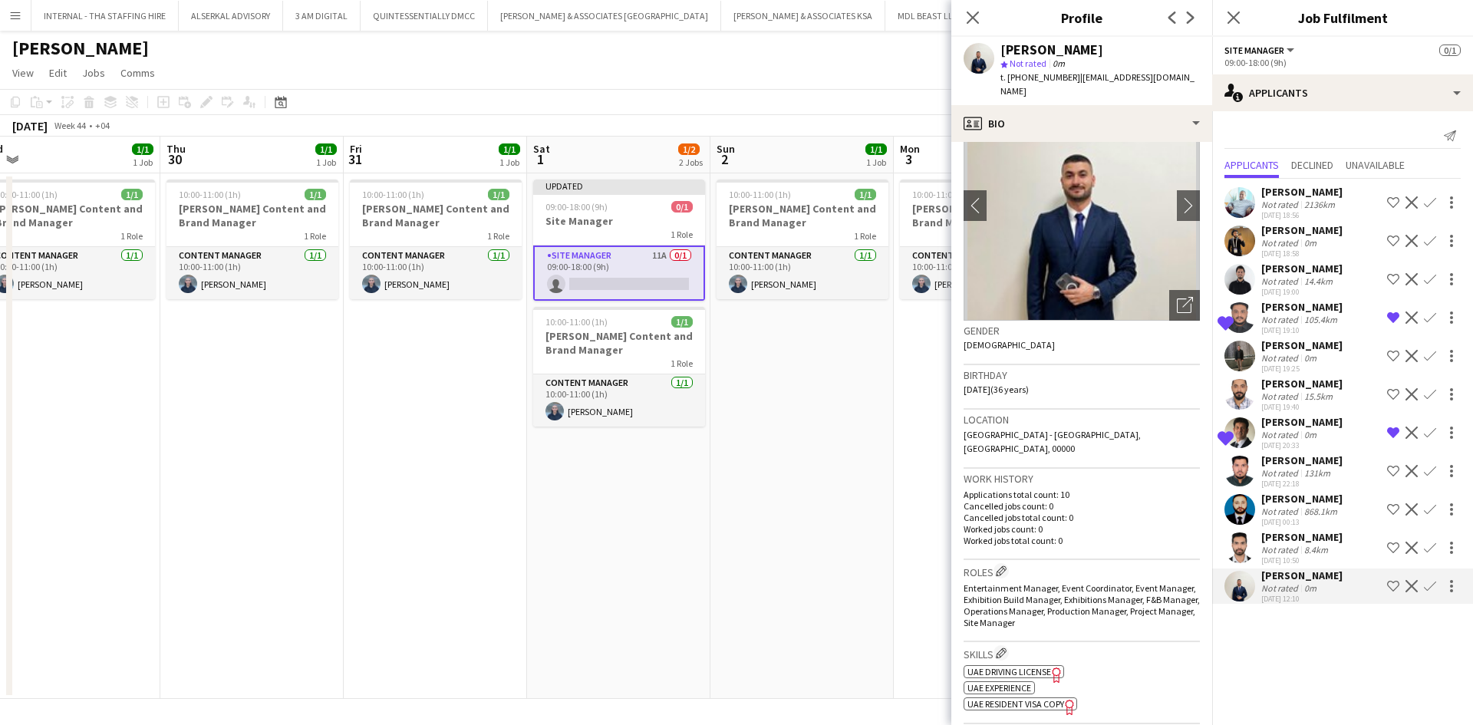
scroll to position [63, 0]
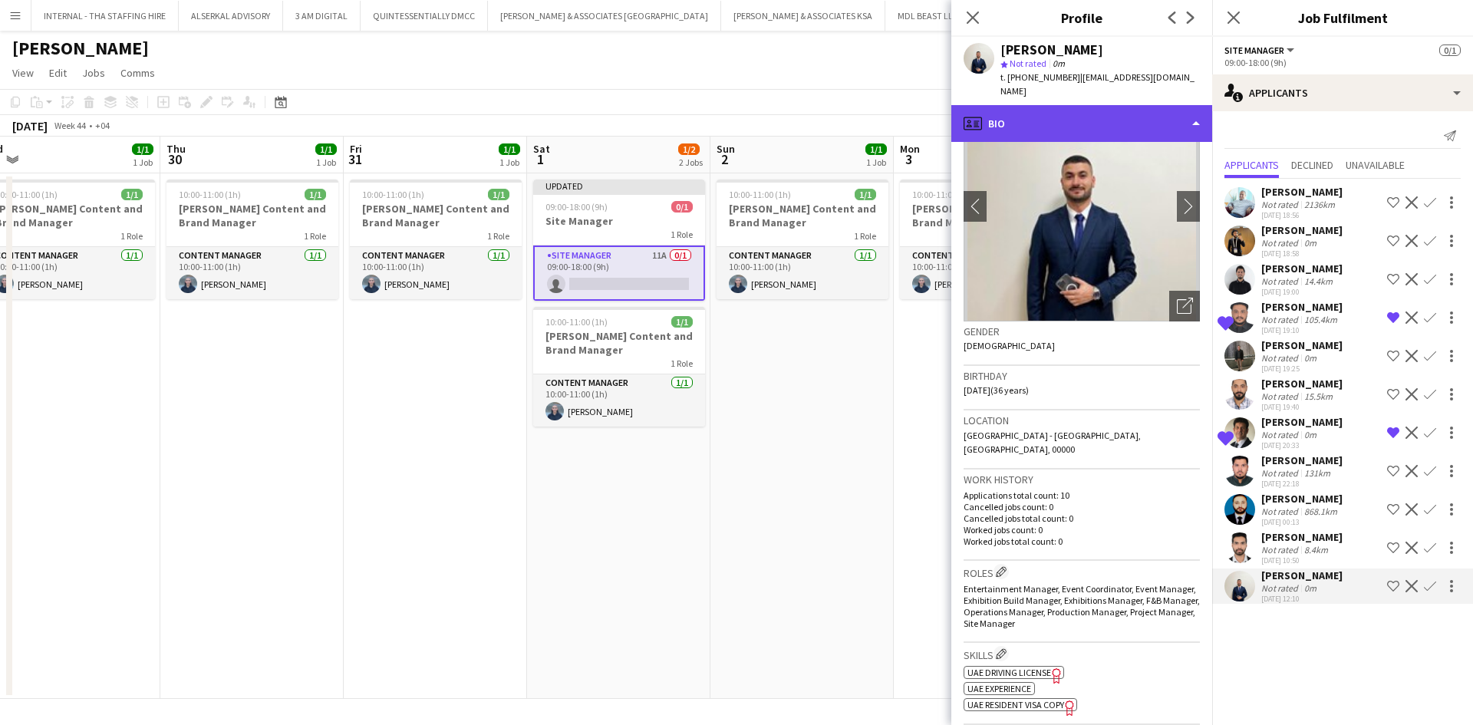
click at [1082, 105] on div "profile Bio" at bounding box center [1081, 123] width 261 height 37
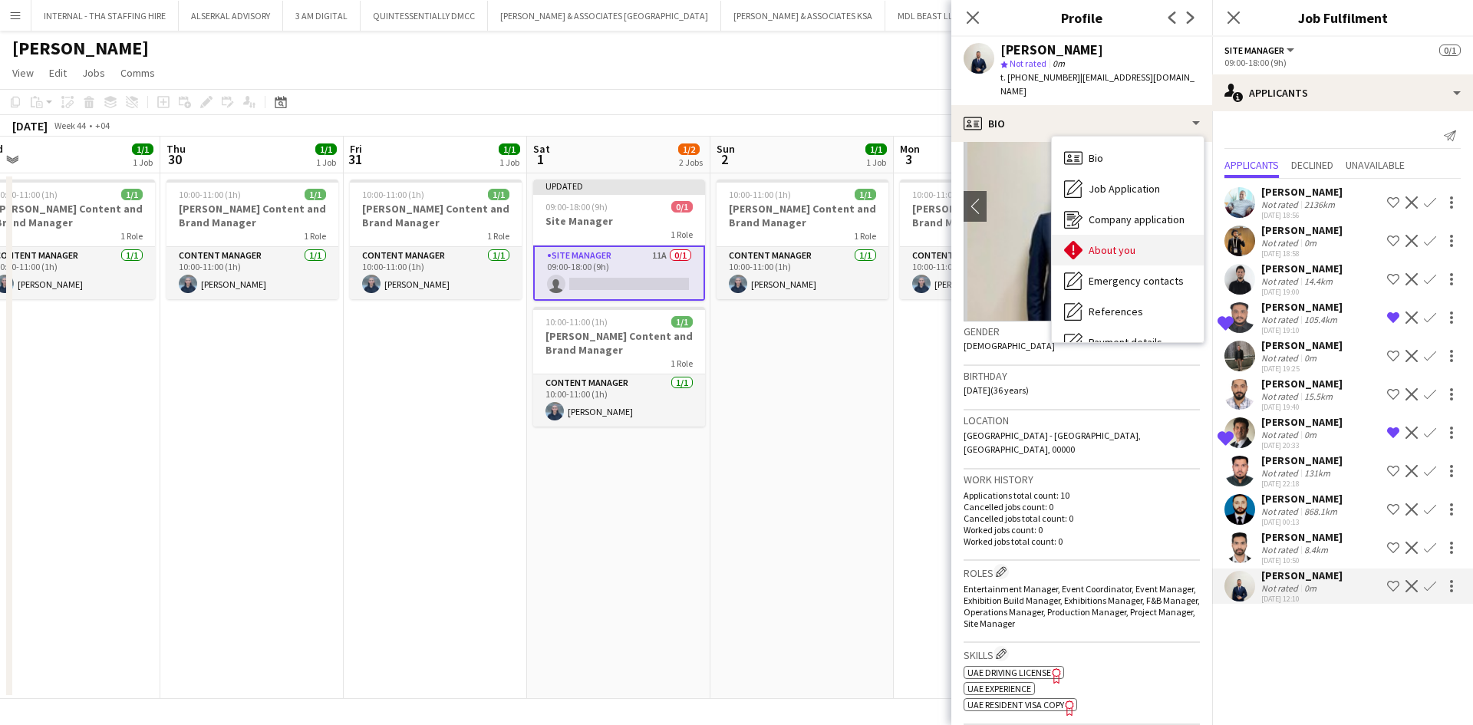
click at [1110, 243] on span "About you" at bounding box center [1112, 250] width 47 height 14
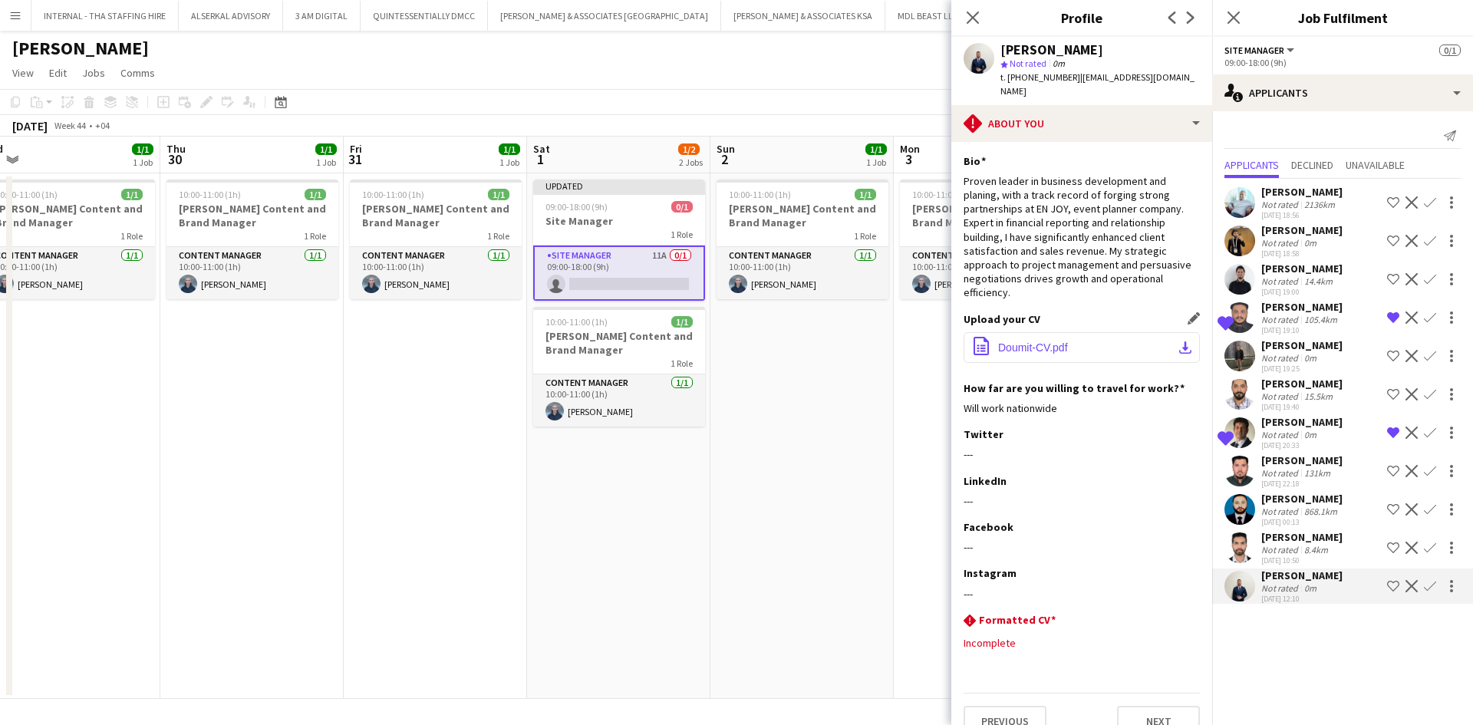
click at [1046, 341] on span "Doumit-CV.pdf" at bounding box center [1033, 347] width 70 height 12
click at [1286, 325] on div "Not rated" at bounding box center [1281, 320] width 40 height 12
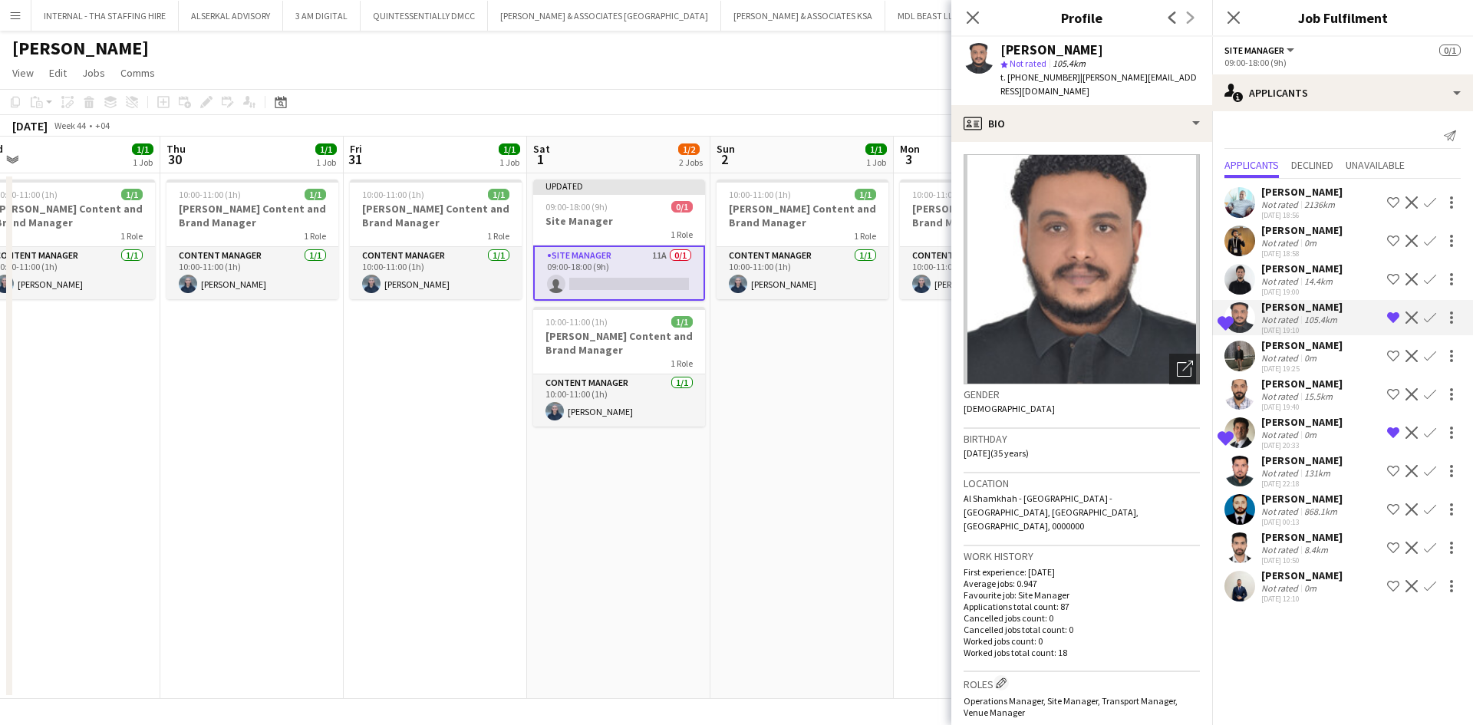
scroll to position [120, 0]
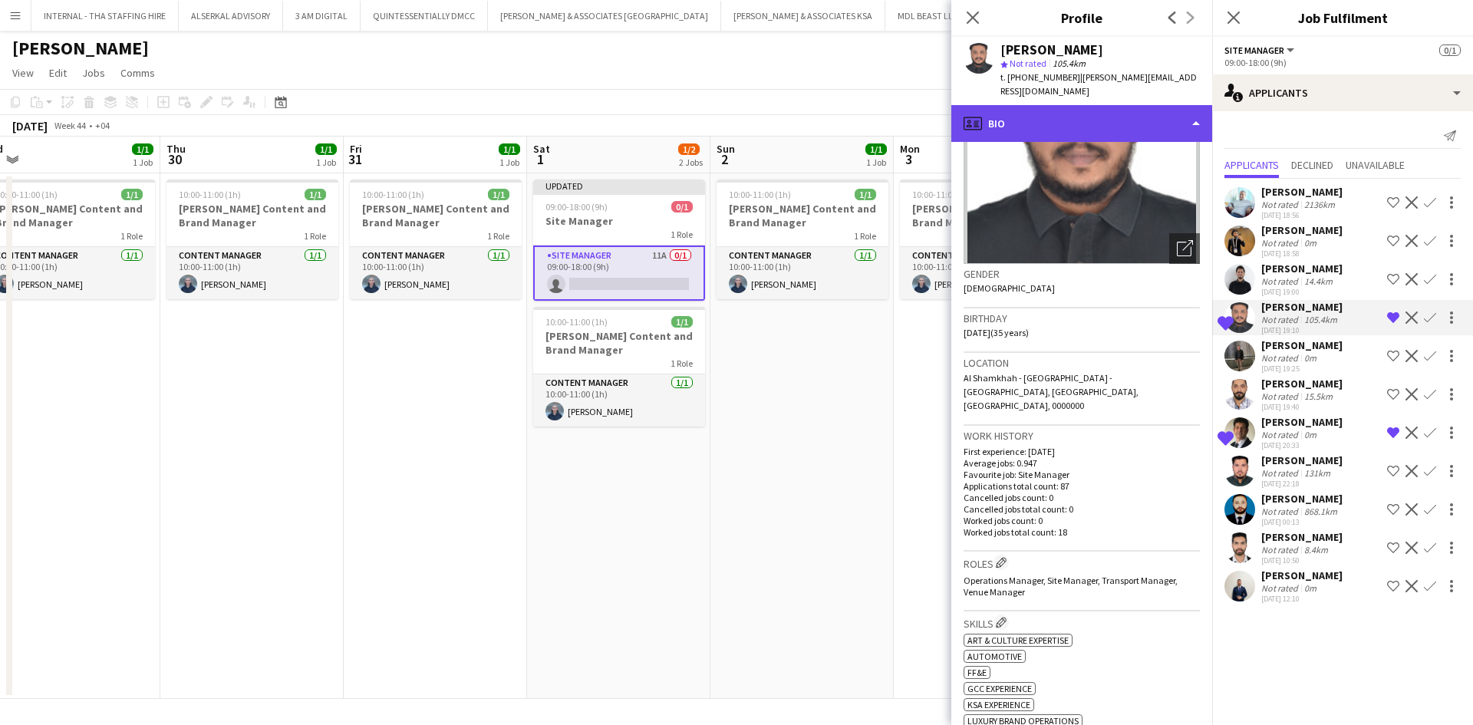
click at [1103, 119] on div "profile Bio" at bounding box center [1081, 123] width 261 height 37
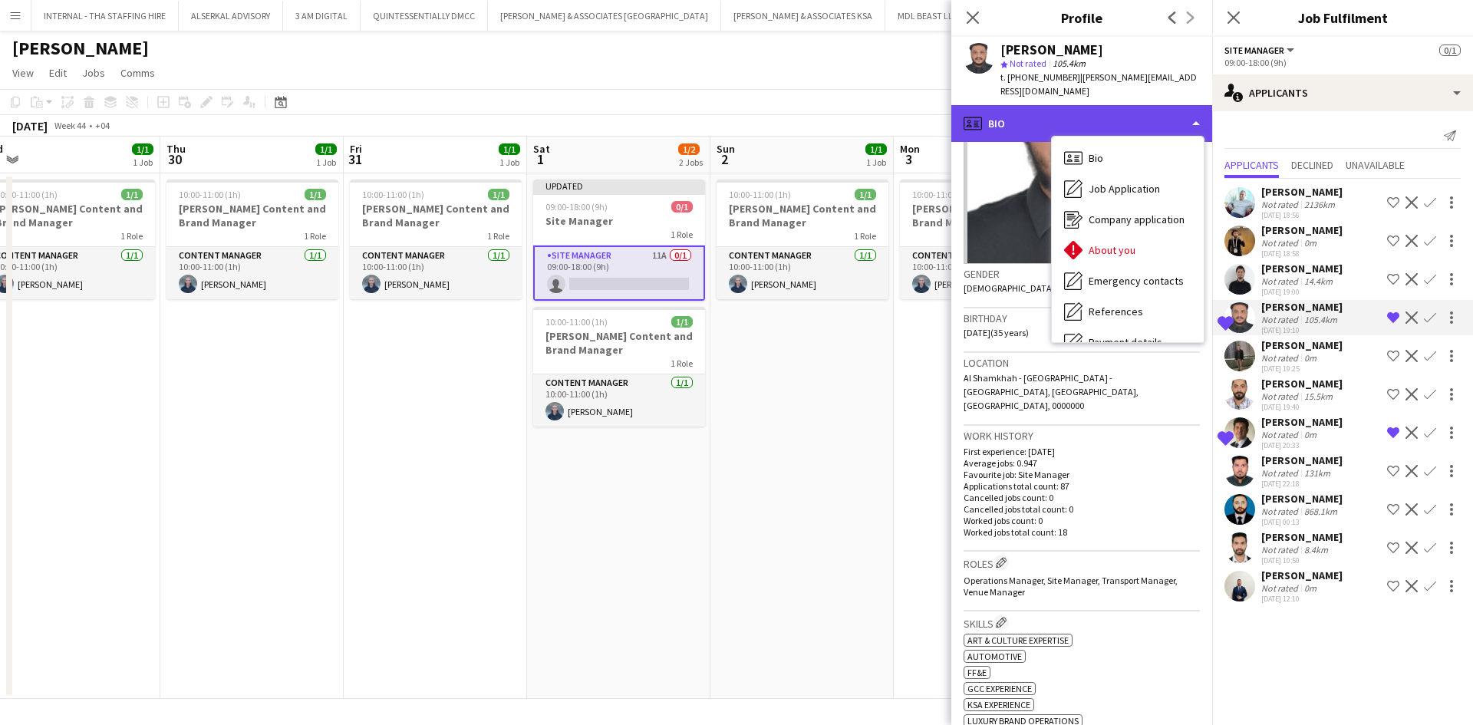
click at [1103, 119] on div "profile Bio" at bounding box center [1081, 123] width 261 height 37
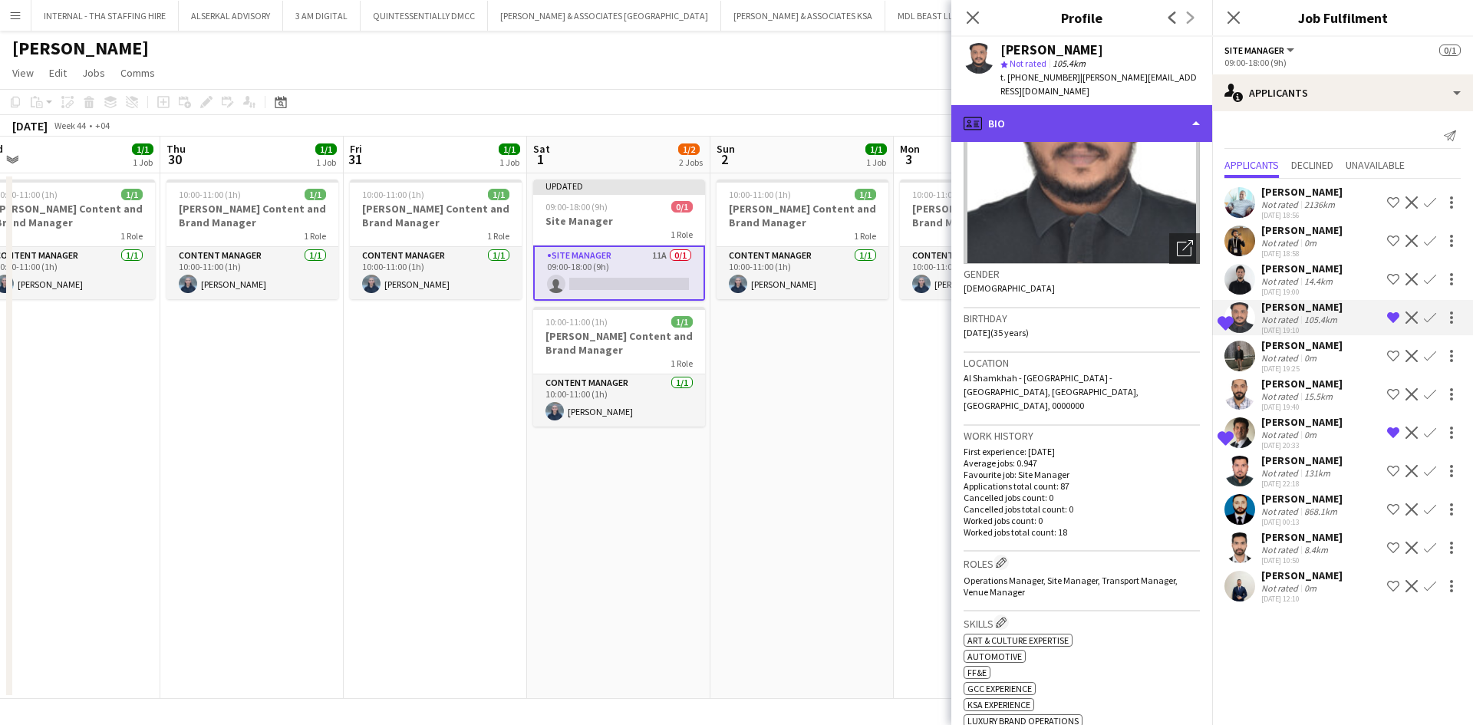
click at [1095, 110] on div "profile Bio" at bounding box center [1081, 123] width 261 height 37
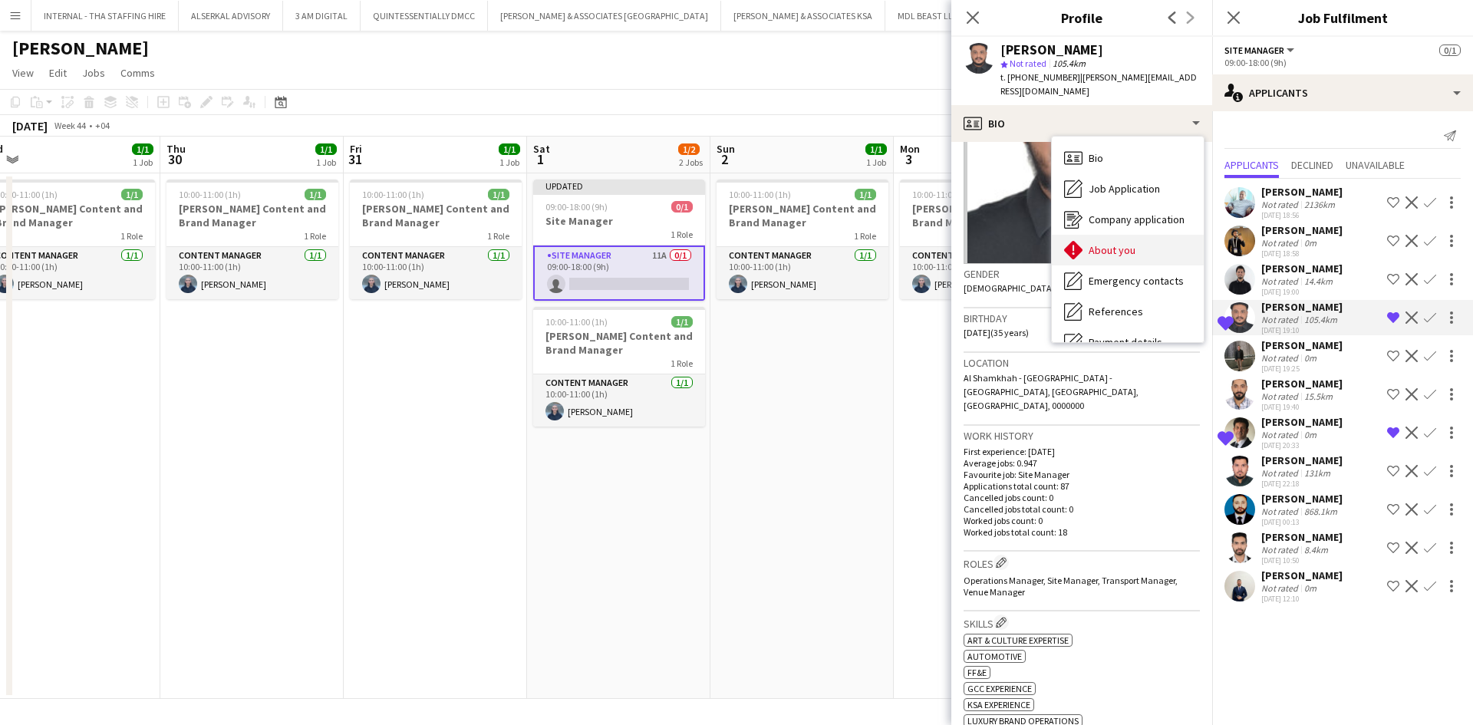
click at [1114, 244] on div "About you About you" at bounding box center [1128, 250] width 152 height 31
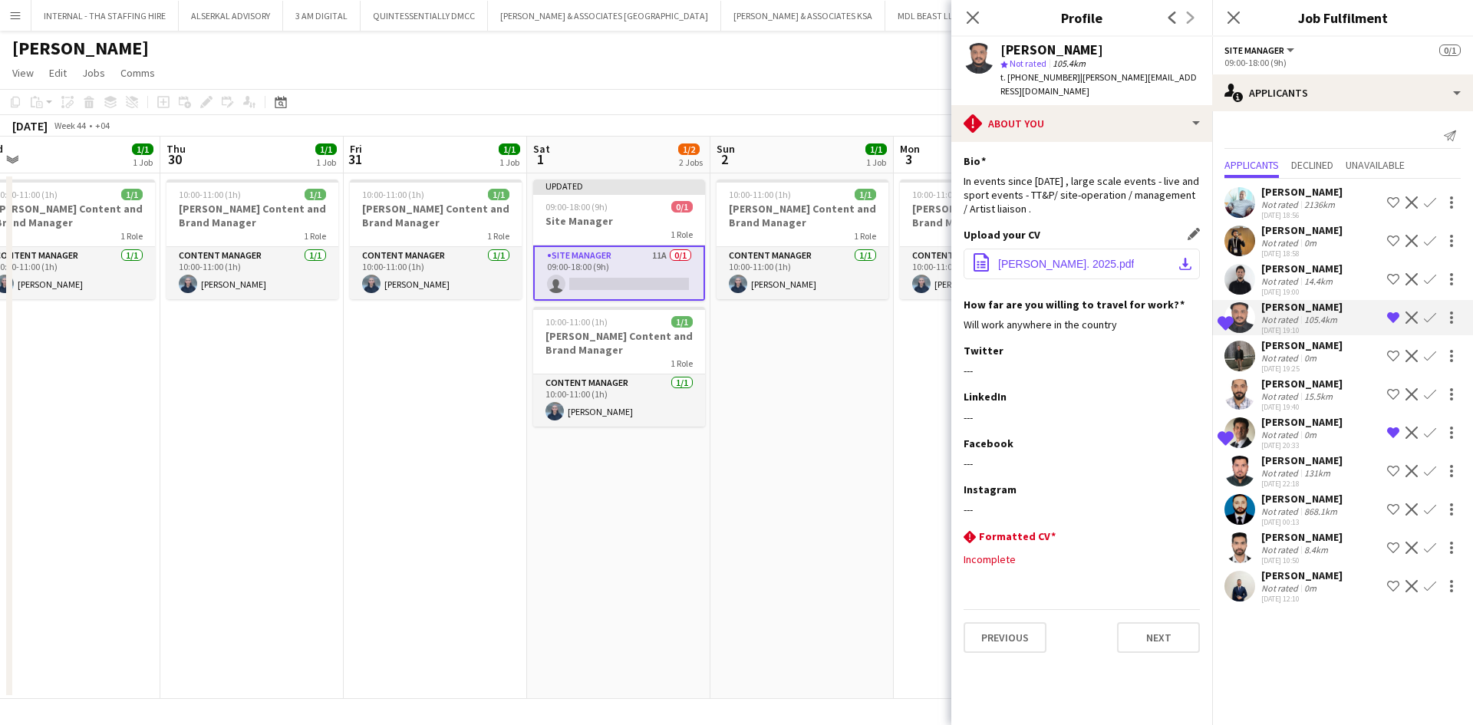
click at [1082, 258] on span "[PERSON_NAME]. 2025.pdf" at bounding box center [1066, 264] width 136 height 12
click at [1330, 390] on div "[PERSON_NAME]" at bounding box center [1301, 384] width 81 height 14
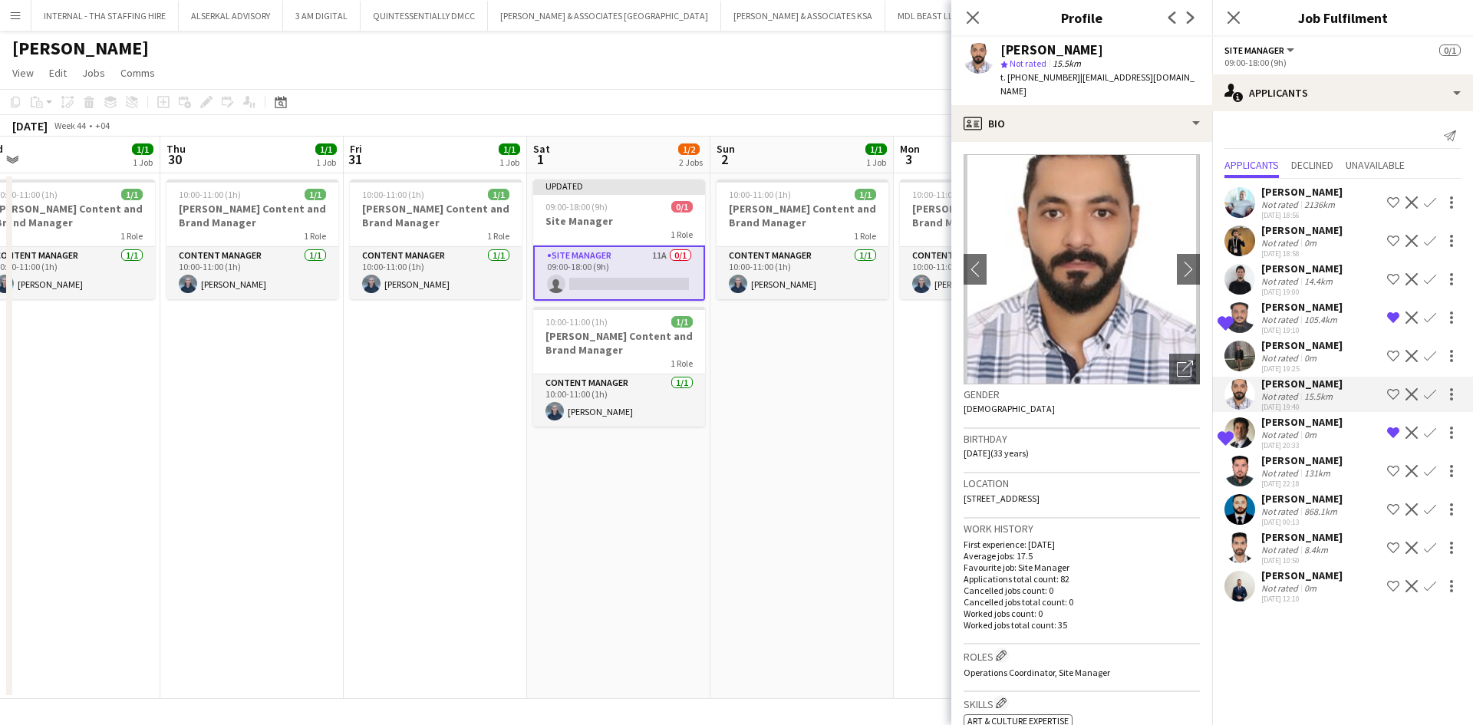
click at [1330, 390] on div "[PERSON_NAME]" at bounding box center [1301, 384] width 81 height 14
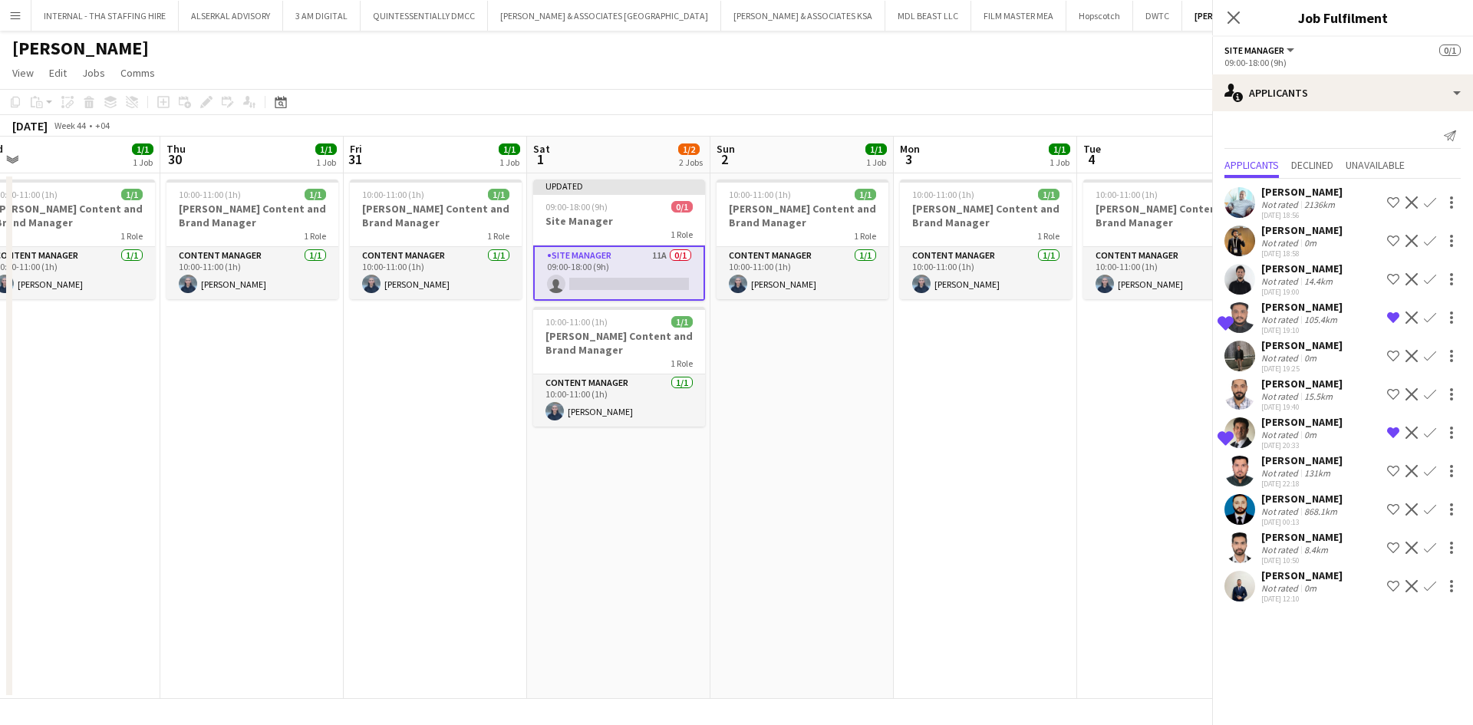
click at [1330, 390] on div "[PERSON_NAME]" at bounding box center [1301, 384] width 81 height 14
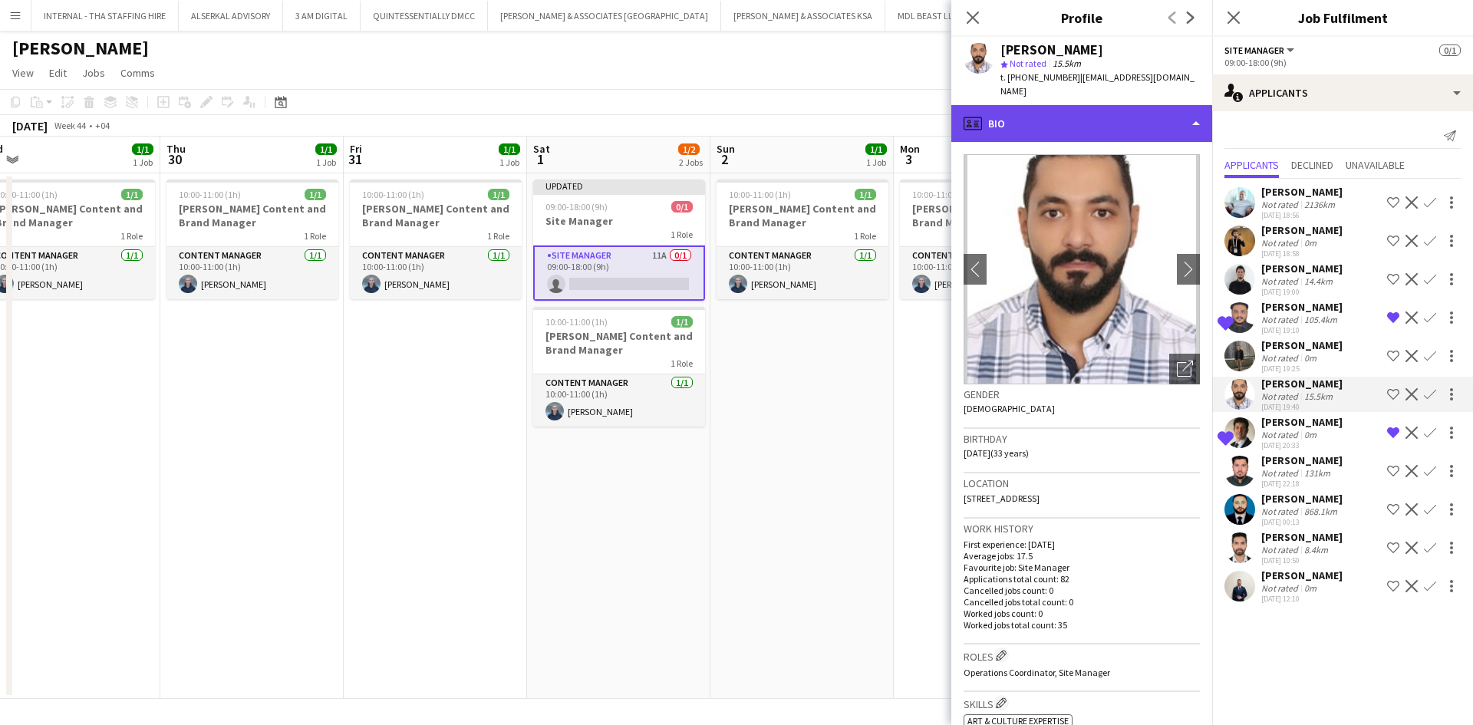
click at [1068, 122] on div "profile Bio" at bounding box center [1081, 123] width 261 height 37
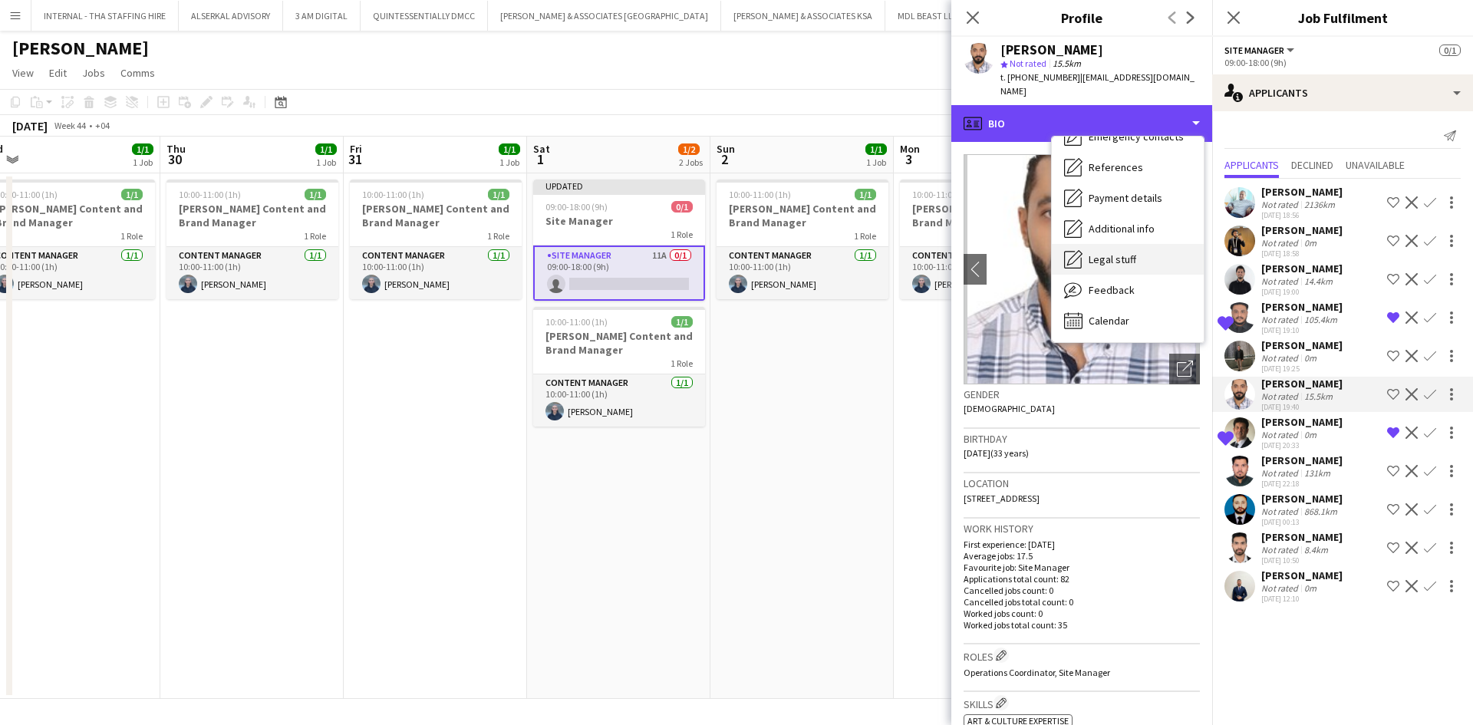
scroll to position [144, 0]
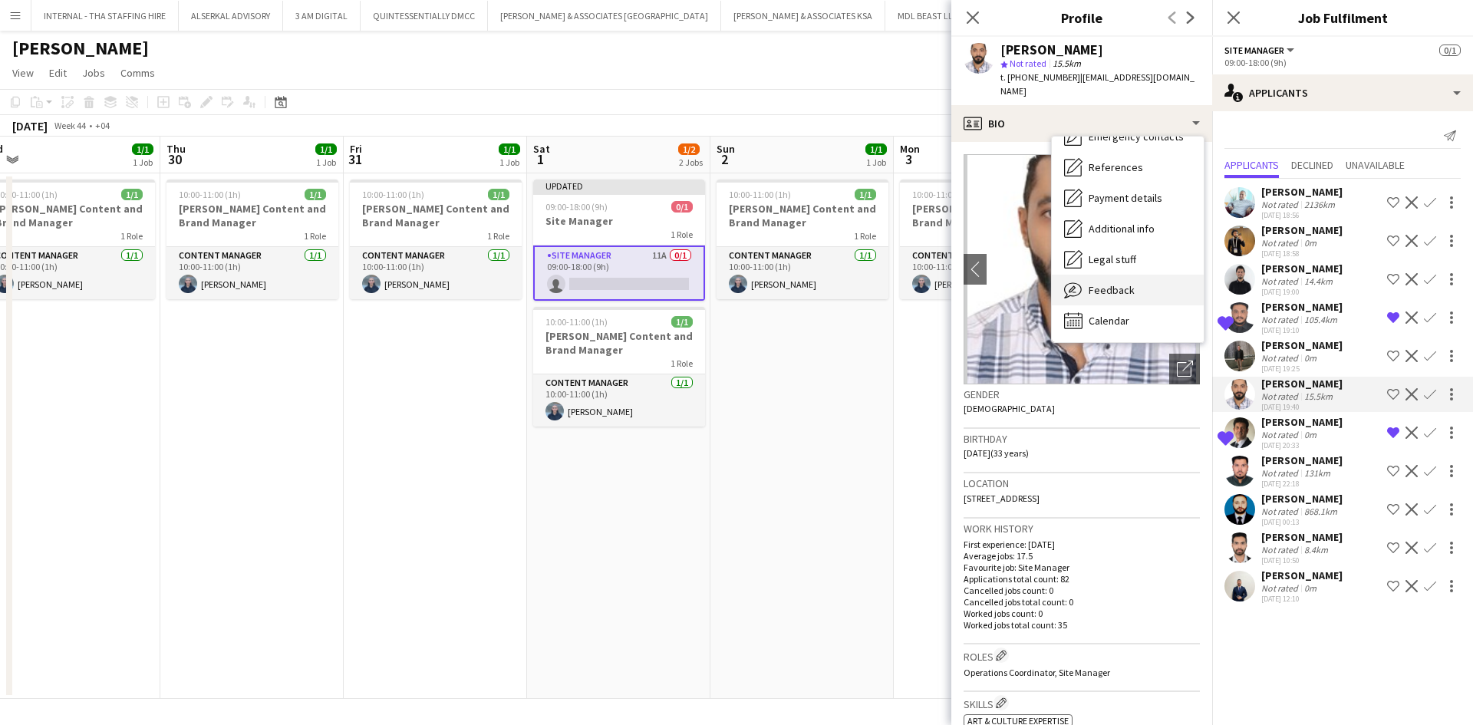
click at [1104, 283] on span "Feedback" at bounding box center [1112, 290] width 46 height 14
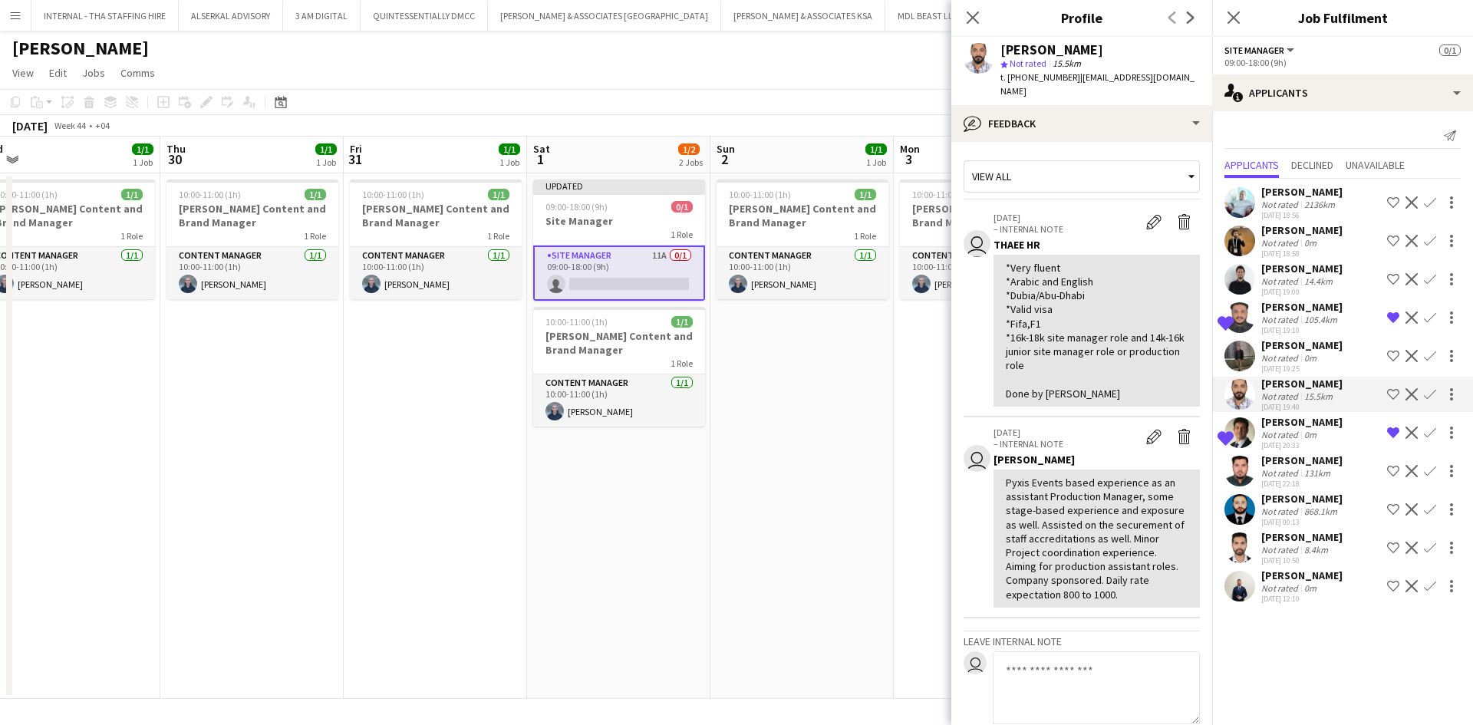
drag, startPoint x: 973, startPoint y: 20, endPoint x: 1286, endPoint y: 332, distance: 442.1
click at [1286, 332] on body "Menu Boards Boards Boards All jobs Status Workforce Workforce My Workforce Recr…" at bounding box center [736, 362] width 1473 height 725
click at [1286, 325] on div "Not rated" at bounding box center [1281, 320] width 40 height 12
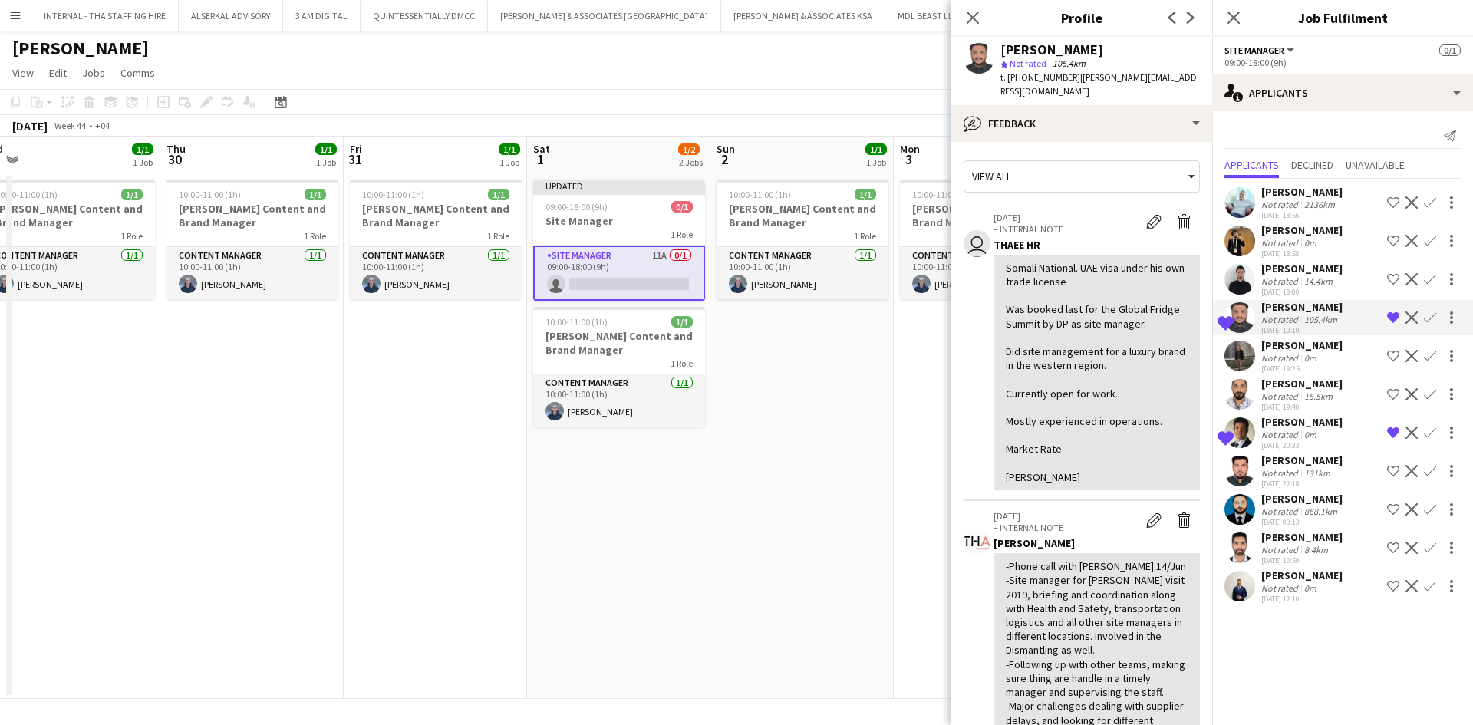
click at [1286, 325] on div "Not rated" at bounding box center [1281, 320] width 40 height 12
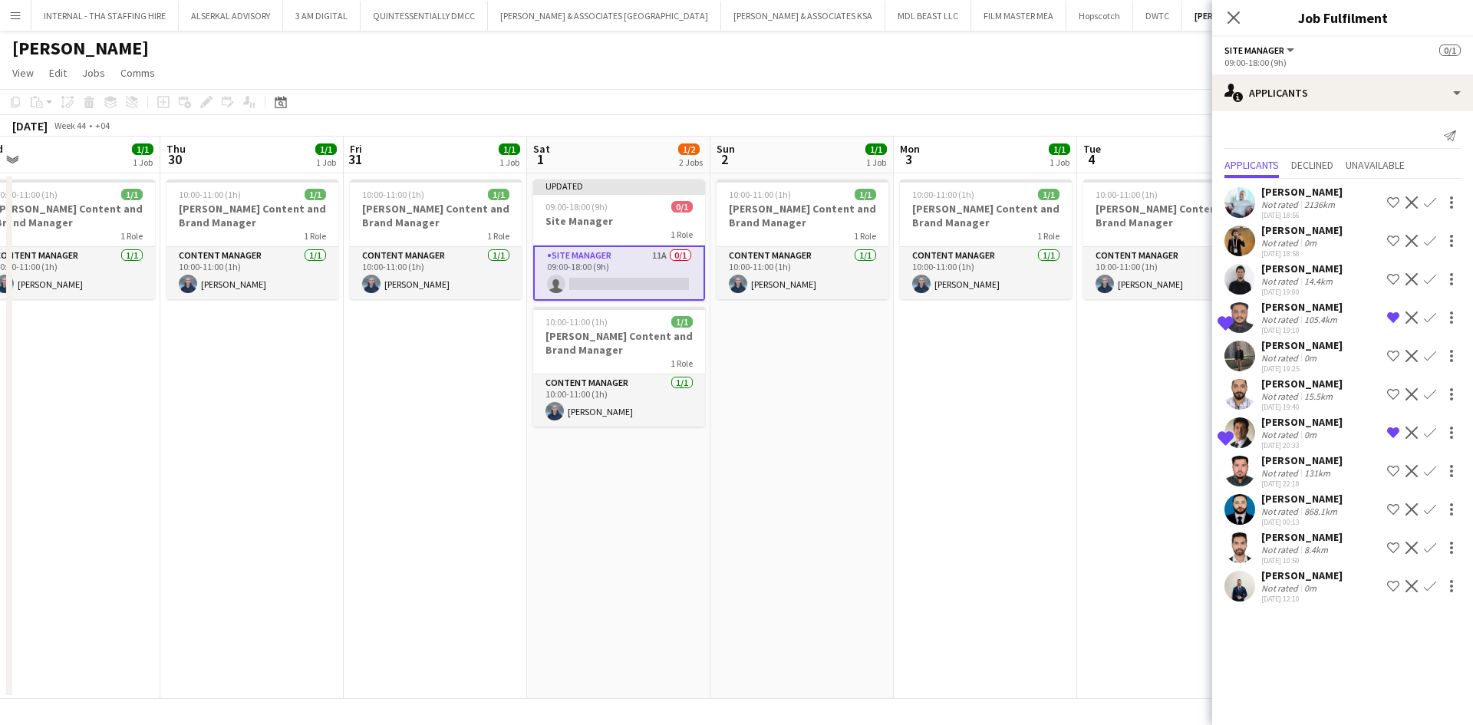
click at [1286, 325] on div "Not rated" at bounding box center [1281, 320] width 40 height 12
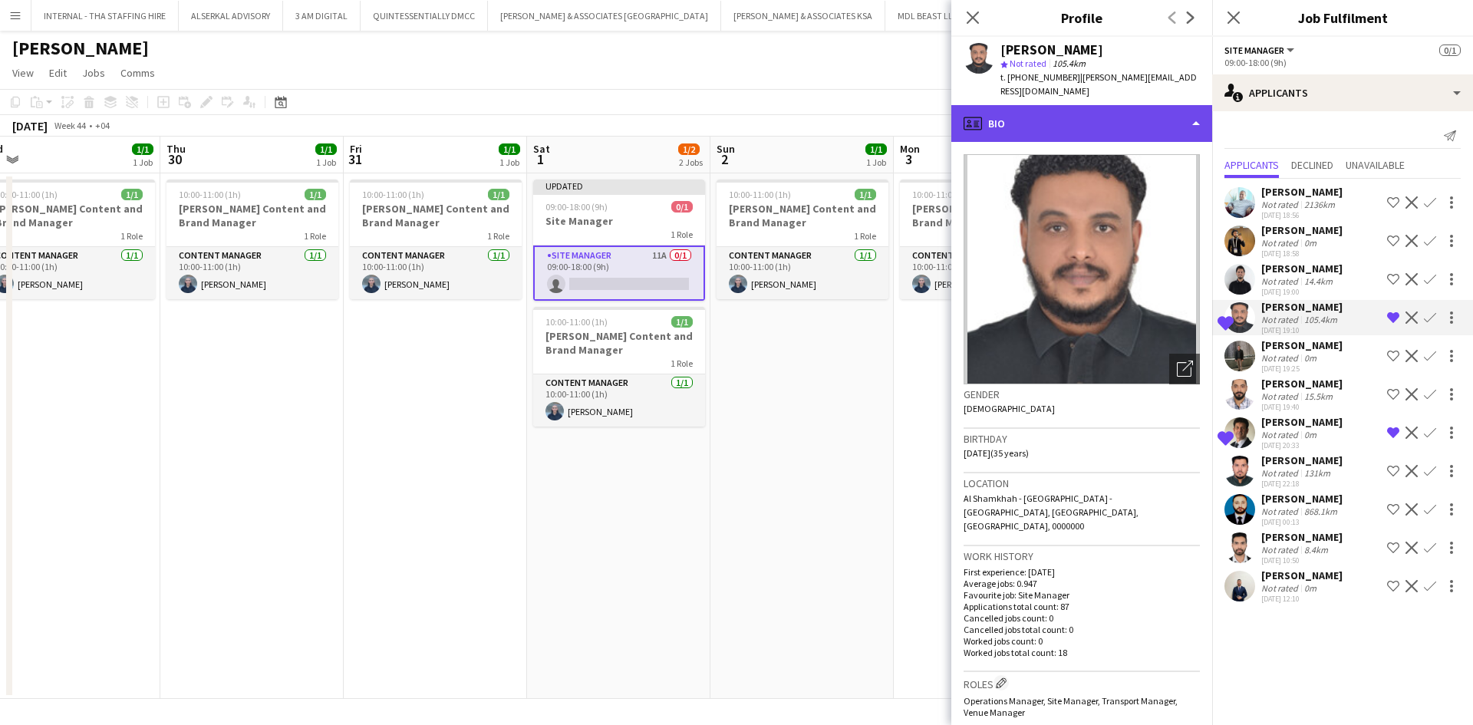
click at [1054, 110] on div "profile Bio" at bounding box center [1081, 123] width 261 height 37
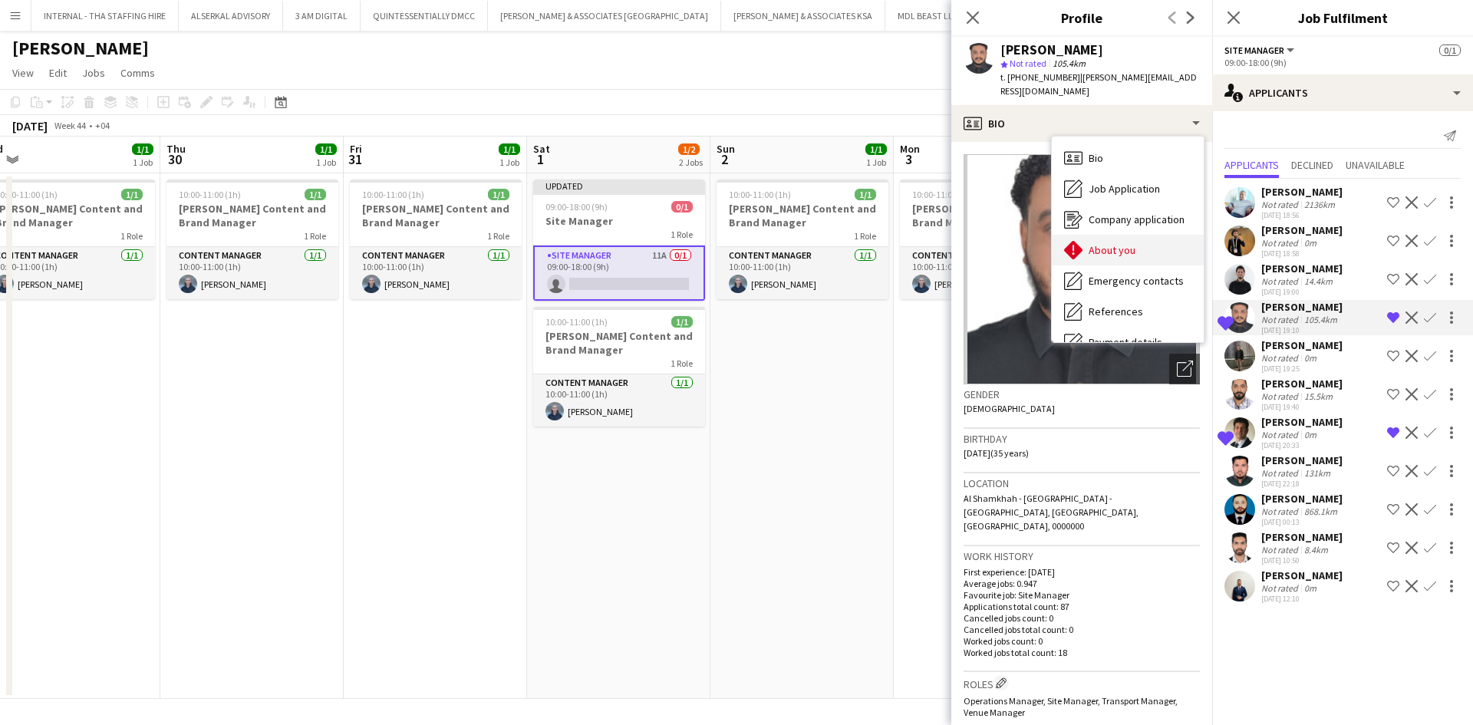
click at [1102, 243] on span "About you" at bounding box center [1112, 250] width 47 height 14
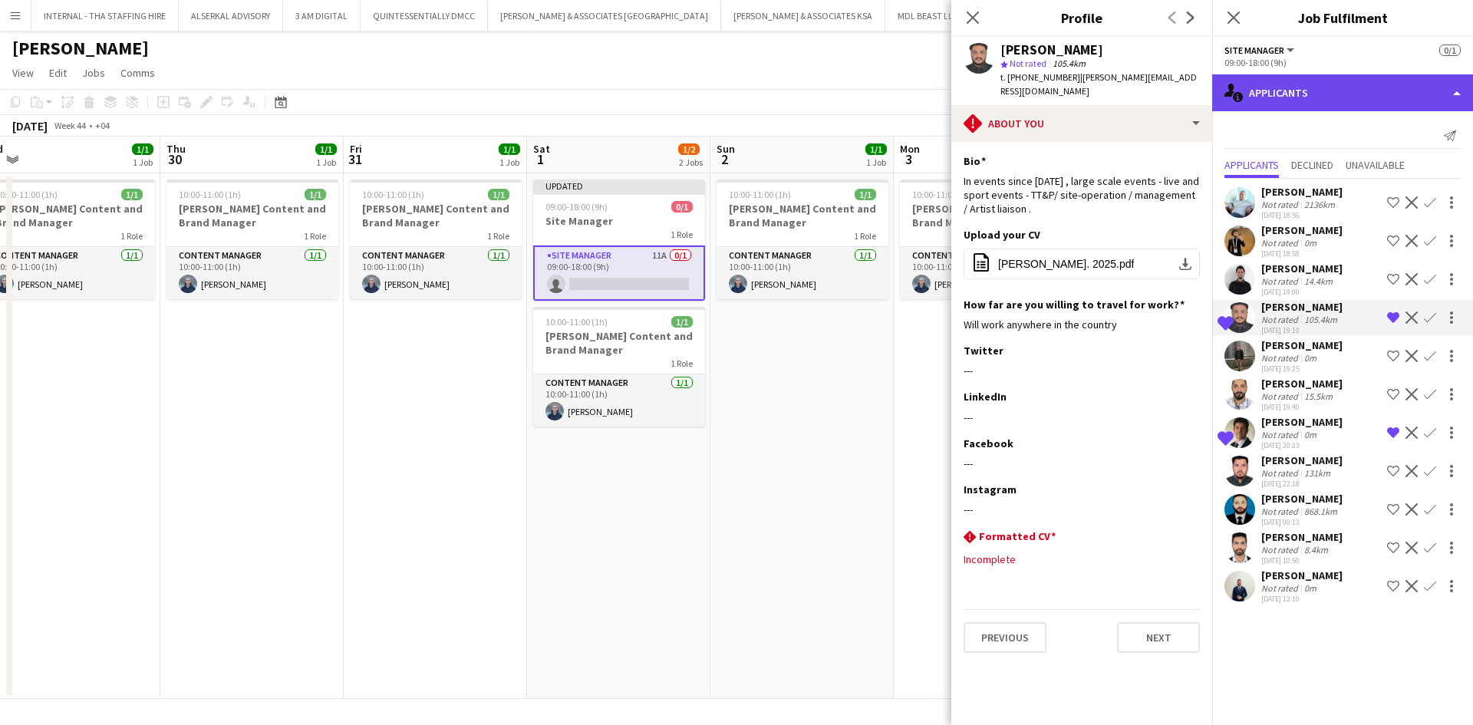
click at [1372, 92] on div "single-neutral-actions-information Applicants" at bounding box center [1342, 92] width 261 height 37
